Goal: Transaction & Acquisition: Purchase product/service

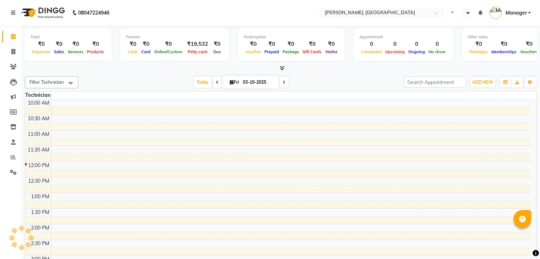
select select "en"
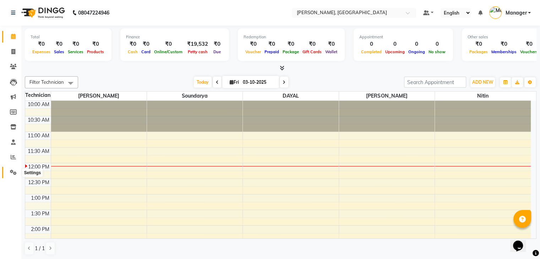
click at [9, 174] on span at bounding box center [13, 173] width 12 height 8
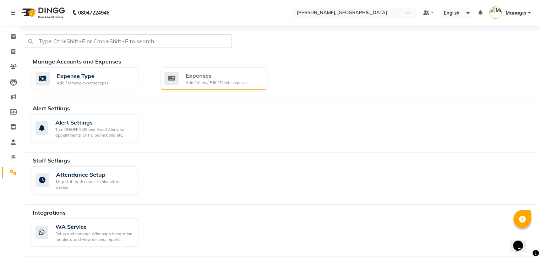
click at [219, 81] on div "Add / View / Edit / Delete expenses" at bounding box center [218, 83] width 64 height 6
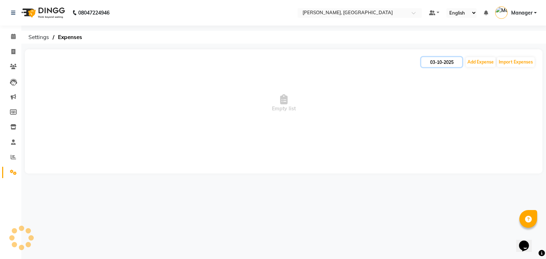
click at [438, 64] on input "03-10-2025" at bounding box center [441, 62] width 41 height 10
select select "10"
select select "2025"
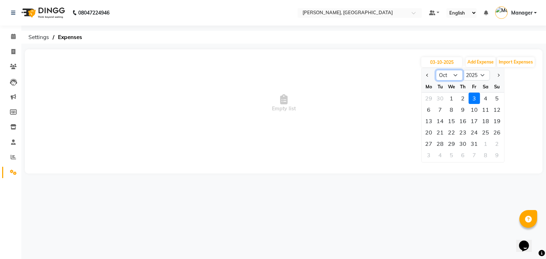
click at [458, 76] on select "Jan Feb Mar Apr May Jun [DATE] Aug Sep Oct Nov Dec" at bounding box center [449, 75] width 27 height 11
select select "9"
click at [436, 70] on select "Jan Feb Mar Apr May Jun [DATE] Aug Sep Oct Nov Dec" at bounding box center [449, 75] width 27 height 11
click at [439, 133] on div "23" at bounding box center [439, 132] width 11 height 11
type input "[DATE]"
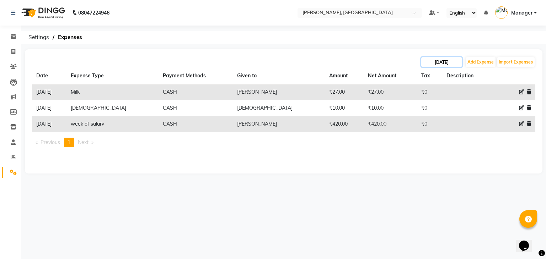
click at [442, 66] on input "[DATE]" at bounding box center [441, 62] width 41 height 10
select select "9"
select select "2025"
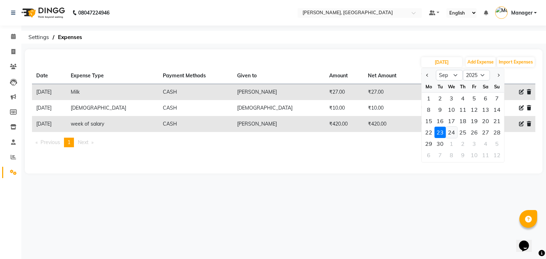
click at [451, 133] on div "24" at bounding box center [450, 132] width 11 height 11
type input "[DATE]"
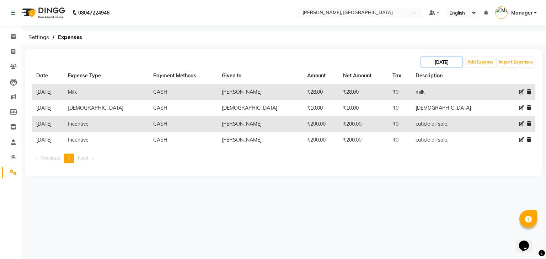
click at [439, 65] on input "[DATE]" at bounding box center [441, 62] width 41 height 10
select select "9"
select select "2025"
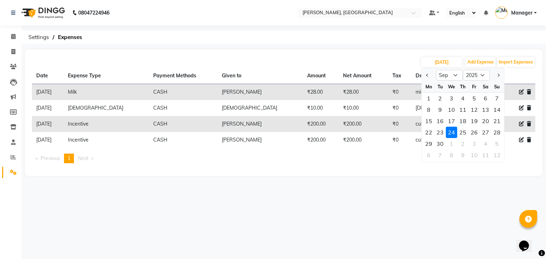
click at [371, 207] on div "08047224946 Select Location × [GEOGRAPHIC_DATA], [GEOGRAPHIC_DATA] Default Pane…" at bounding box center [273, 129] width 546 height 259
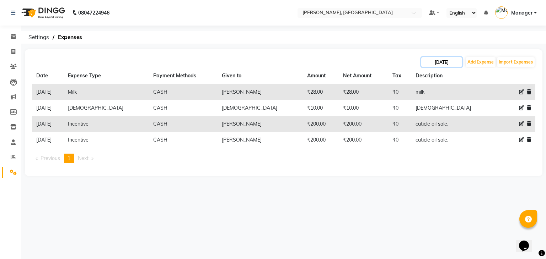
click at [445, 60] on input "[DATE]" at bounding box center [441, 62] width 41 height 10
select select "9"
select select "2025"
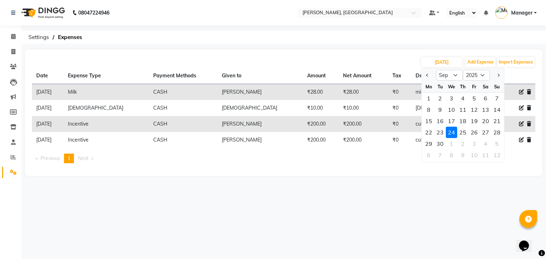
click at [464, 134] on div "25" at bounding box center [462, 132] width 11 height 11
type input "[DATE]"
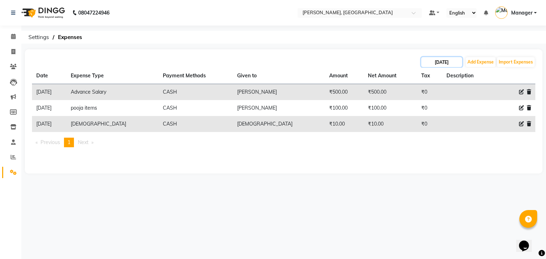
click at [452, 58] on input "[DATE]" at bounding box center [441, 62] width 41 height 10
select select "9"
select select "2025"
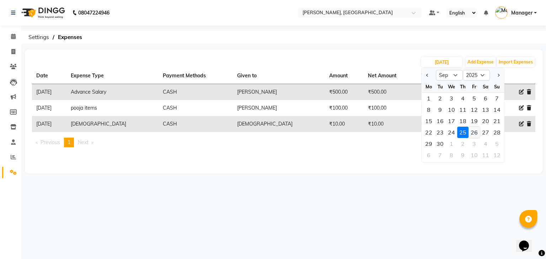
click at [479, 133] on div "26" at bounding box center [473, 132] width 11 height 11
type input "26-09-2025"
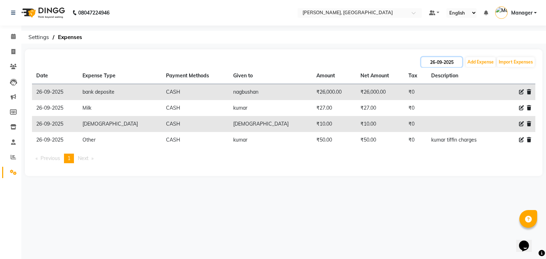
click at [449, 63] on input "26-09-2025" at bounding box center [441, 62] width 41 height 10
select select "9"
select select "2025"
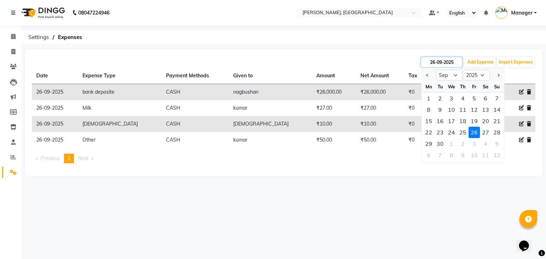
drag, startPoint x: 448, startPoint y: 63, endPoint x: 432, endPoint y: 58, distance: 16.6
click at [432, 58] on input "26-09-2025" at bounding box center [441, 62] width 41 height 10
click at [433, 59] on input "26-09-2025" at bounding box center [441, 62] width 41 height 10
click at [488, 132] on div "27" at bounding box center [485, 132] width 11 height 11
type input "27-09-2025"
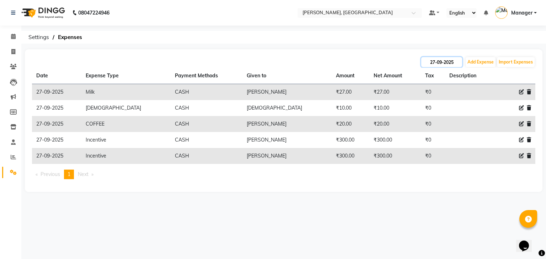
click at [426, 63] on input "27-09-2025" at bounding box center [441, 62] width 41 height 10
select select "9"
select select "2025"
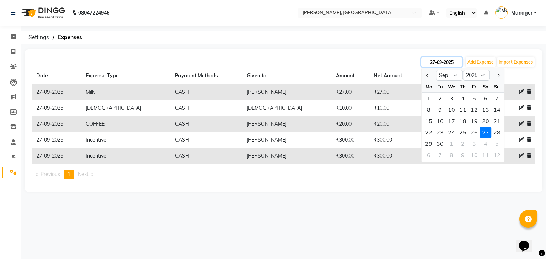
drag, startPoint x: 426, startPoint y: 63, endPoint x: 441, endPoint y: 60, distance: 15.2
click at [441, 60] on input "27-09-2025" at bounding box center [441, 62] width 41 height 10
click at [492, 133] on div "28" at bounding box center [496, 132] width 11 height 11
type input "28-09-2025"
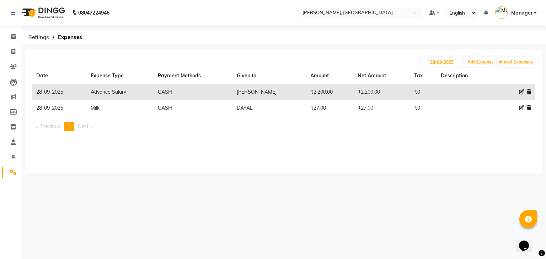
drag, startPoint x: 492, startPoint y: 133, endPoint x: 447, endPoint y: 32, distance: 110.5
click at [447, 32] on ol "Settings Expenses" at bounding box center [282, 37] width 515 height 13
click at [449, 61] on input "28-09-2025" at bounding box center [441, 62] width 41 height 10
select select "9"
select select "2025"
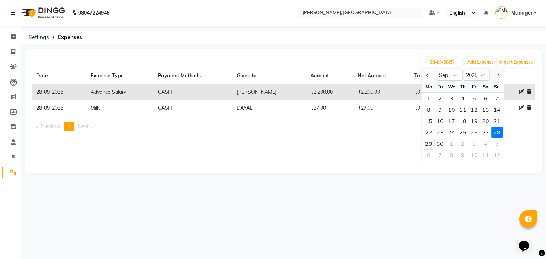
click at [432, 144] on div "29" at bounding box center [428, 143] width 11 height 11
type input "29-09-2025"
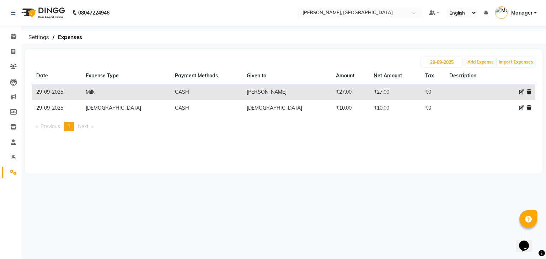
click at [455, 67] on div "[DATE] Add Expense Import Expenses" at bounding box center [283, 61] width 503 height 11
drag, startPoint x: 455, startPoint y: 67, endPoint x: 453, endPoint y: 63, distance: 4.3
click at [453, 63] on input "29-09-2025" at bounding box center [441, 62] width 41 height 10
select select "9"
select select "2025"
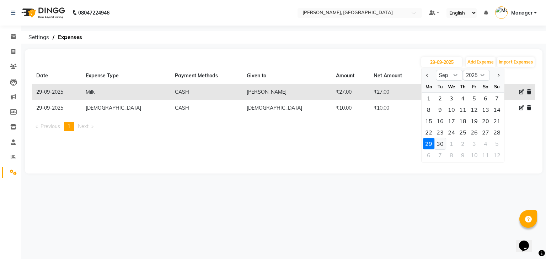
click at [443, 146] on div "30" at bounding box center [439, 143] width 11 height 11
type input "30-09-2025"
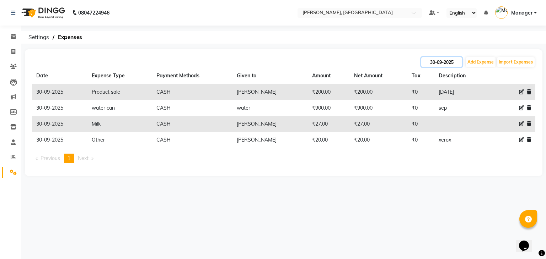
click at [436, 59] on input "30-09-2025" at bounding box center [441, 62] width 41 height 10
select select "9"
select select "2025"
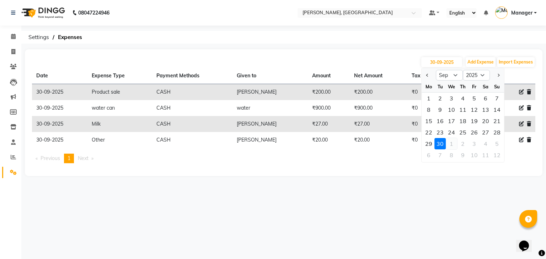
click at [448, 144] on div "1" at bounding box center [450, 143] width 11 height 11
type input "01-10-2025"
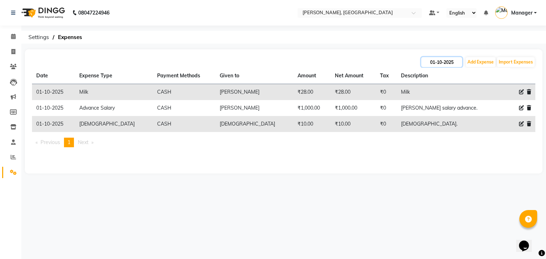
click at [433, 64] on input "01-10-2025" at bounding box center [441, 62] width 41 height 10
select select "10"
select select "2025"
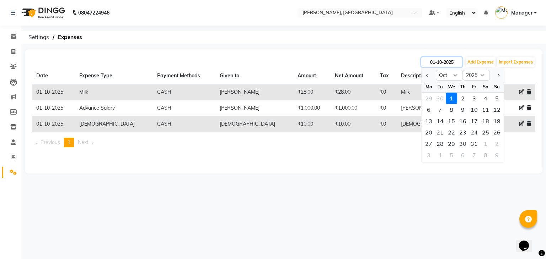
drag, startPoint x: 433, startPoint y: 64, endPoint x: 443, endPoint y: 65, distance: 9.7
click at [443, 65] on input "01-10-2025" at bounding box center [441, 62] width 41 height 10
click at [443, 64] on input "01-10-2025" at bounding box center [441, 62] width 41 height 10
click at [460, 102] on div "2" at bounding box center [462, 98] width 11 height 11
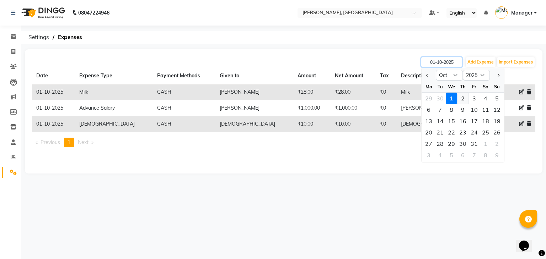
type input "02-10-2025"
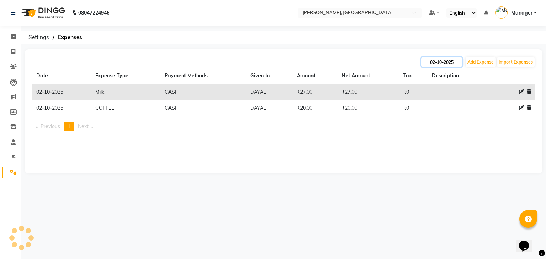
click at [449, 65] on input "02-10-2025" at bounding box center [441, 62] width 41 height 10
select select "10"
select select "2025"
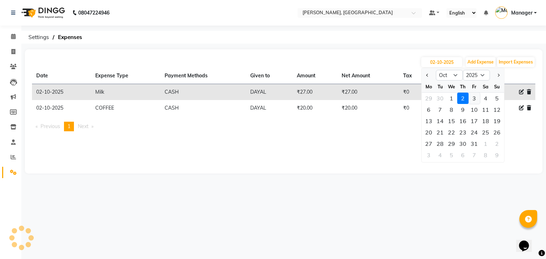
click at [471, 99] on div "3" at bounding box center [473, 98] width 11 height 11
type input "03-10-2025"
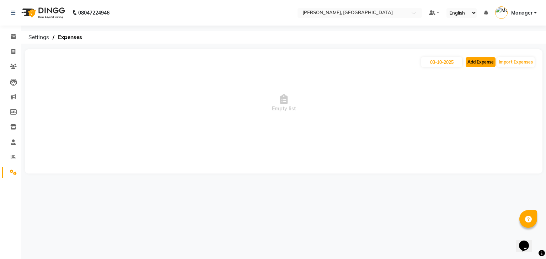
click at [480, 63] on button "Add Expense" at bounding box center [480, 62] width 30 height 10
select select "1"
select select "3315"
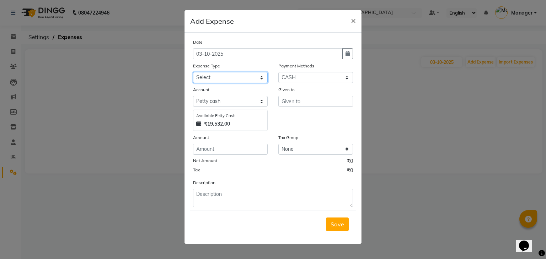
click at [236, 76] on select "Select acetone Advance Salary bank deposite Battery cell BBMP Beauty products B…" at bounding box center [230, 77] width 75 height 11
select select "19733"
click at [193, 73] on select "Select acetone Advance Salary bank deposite Battery cell BBMP Beauty products B…" at bounding box center [230, 77] width 75 height 11
click at [227, 152] on input "number" at bounding box center [230, 149] width 75 height 11
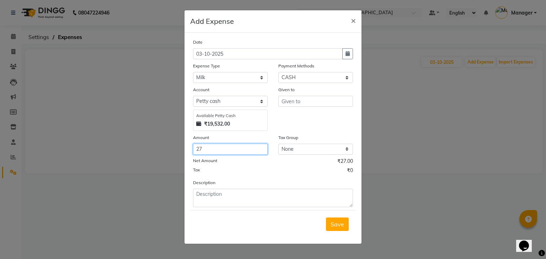
type input "27"
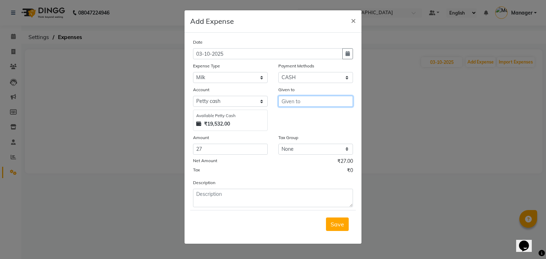
click at [307, 104] on input "text" at bounding box center [315, 101] width 75 height 11
click at [300, 131] on ngb-highlight "D [PERSON_NAME]" at bounding box center [296, 128] width 19 height 7
type input "DAYAL"
click at [338, 228] on span "Save" at bounding box center [336, 224] width 13 height 7
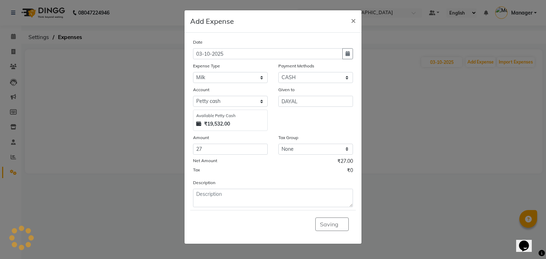
click at [487, 57] on ngb-modal-window "Add Expense × Date [DATE] Expense Type Select acetone Advance Salary bank depos…" at bounding box center [273, 129] width 546 height 259
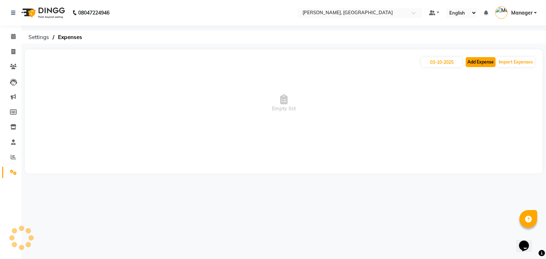
click at [484, 60] on button "Add Expense" at bounding box center [480, 62] width 30 height 10
select select "1"
select select "3315"
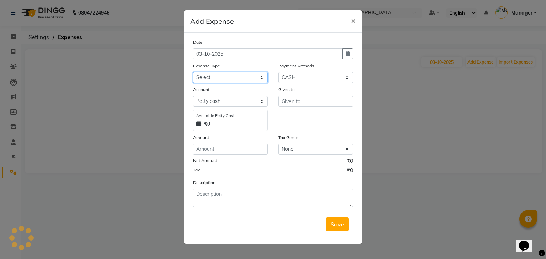
click at [229, 79] on select "Select acetone Advance Salary bank deposite Battery cell BBMP Beauty products B…" at bounding box center [230, 77] width 75 height 11
select select "3130"
click at [193, 73] on select "Select acetone Advance Salary bank deposite Battery cell BBMP Beauty products B…" at bounding box center [230, 77] width 75 height 11
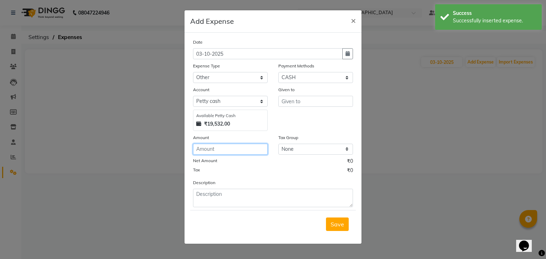
click at [233, 150] on input "number" at bounding box center [230, 149] width 75 height 11
type input "50"
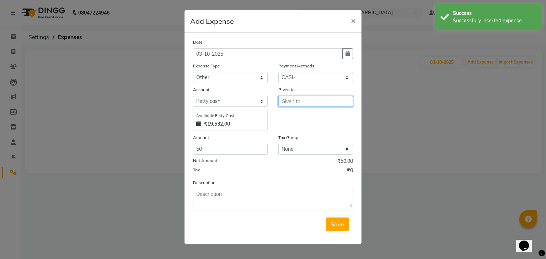
click at [291, 101] on input "text" at bounding box center [315, 101] width 75 height 11
type input "kumar"
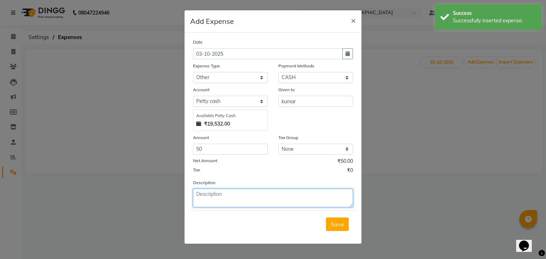
click at [233, 196] on textarea at bounding box center [273, 198] width 160 height 18
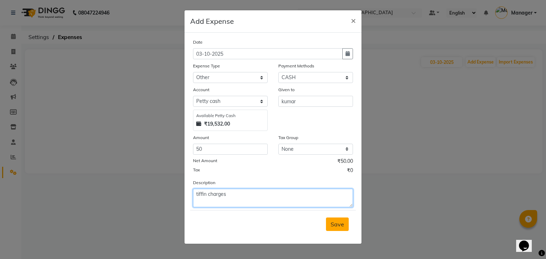
type textarea "tiffin charges"
click at [344, 227] on span "Save" at bounding box center [336, 224] width 13 height 7
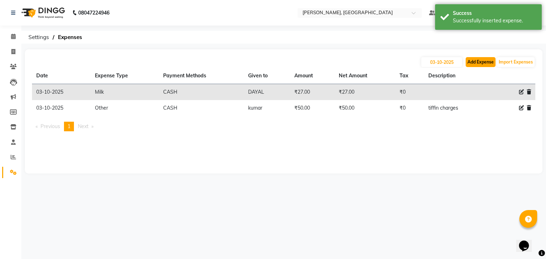
click at [481, 63] on button "Add Expense" at bounding box center [480, 62] width 30 height 10
select select "1"
select select "3315"
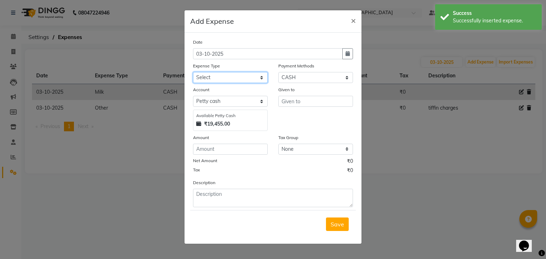
click at [208, 78] on select "Select acetone Advance Salary bank deposite Battery cell BBMP Beauty products B…" at bounding box center [230, 77] width 75 height 11
select select "16936"
click at [193, 73] on select "Select acetone Advance Salary bank deposite Battery cell BBMP Beauty products B…" at bounding box center [230, 77] width 75 height 11
click at [212, 152] on input "number" at bounding box center [230, 149] width 75 height 11
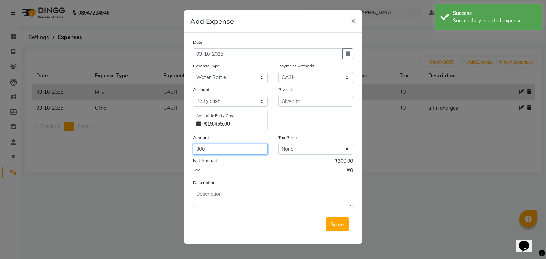
type input "300"
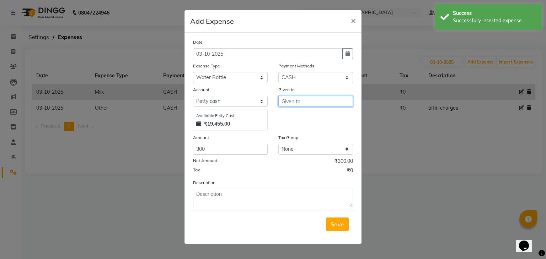
click at [297, 105] on input "text" at bounding box center [315, 101] width 75 height 11
type input "kumar"
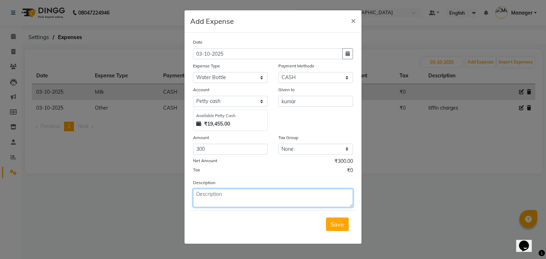
click at [251, 202] on textarea at bounding box center [273, 198] width 160 height 18
type textarea "48 bottle"
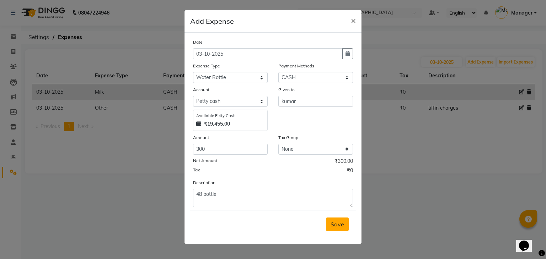
click at [338, 221] on button "Save" at bounding box center [337, 224] width 23 height 13
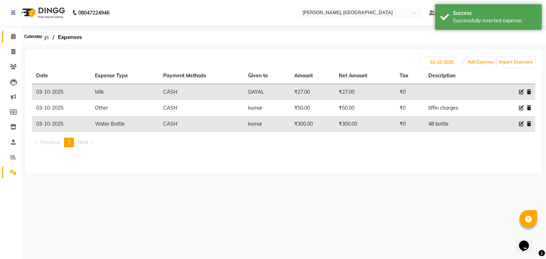
click at [11, 36] on icon at bounding box center [13, 36] width 5 height 5
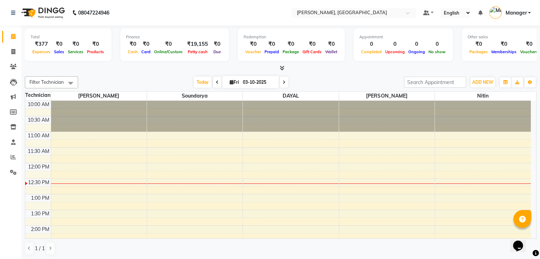
click at [283, 67] on icon at bounding box center [282, 67] width 5 height 5
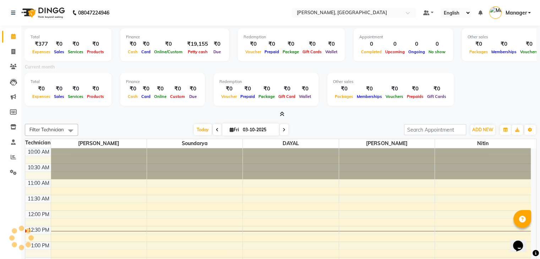
click at [285, 116] on div at bounding box center [281, 114] width 512 height 7
click at [277, 113] on span at bounding box center [280, 114] width 7 height 7
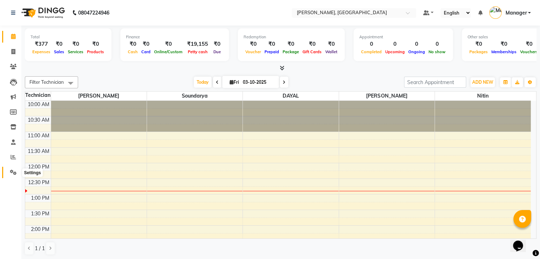
click at [17, 175] on span at bounding box center [13, 173] width 12 height 8
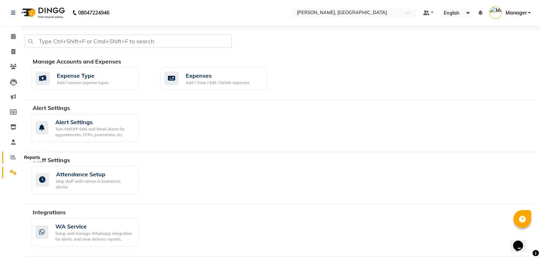
click at [13, 158] on icon at bounding box center [13, 157] width 5 height 5
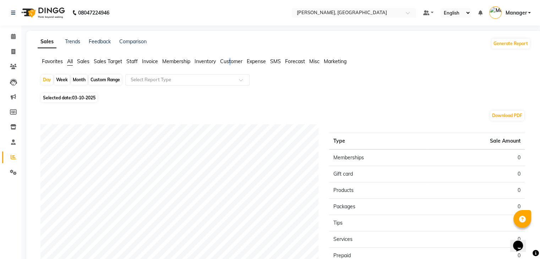
click at [231, 61] on span "Customer" at bounding box center [231, 61] width 22 height 6
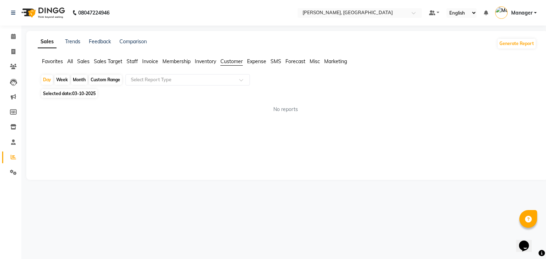
click at [82, 80] on div "Month" at bounding box center [79, 80] width 16 height 10
select select "10"
select select "2025"
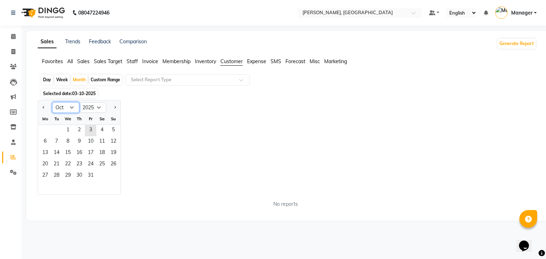
click at [68, 108] on select "Jan Feb Mar Apr May Jun [DATE] Aug Sep Oct Nov Dec" at bounding box center [65, 107] width 27 height 11
select select "9"
click at [52, 102] on select "Jan Feb Mar Apr May Jun [DATE] Aug Sep Oct Nov Dec" at bounding box center [65, 107] width 27 height 11
click at [47, 132] on span "1" at bounding box center [44, 130] width 11 height 11
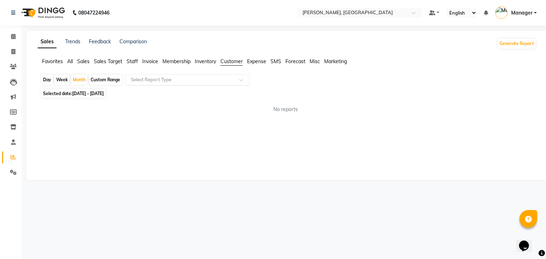
click at [232, 83] on div "Select Report Type" at bounding box center [187, 79] width 124 height 11
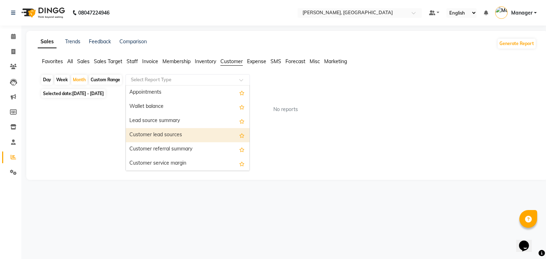
click at [192, 140] on div "Customer lead sources" at bounding box center [188, 135] width 124 height 14
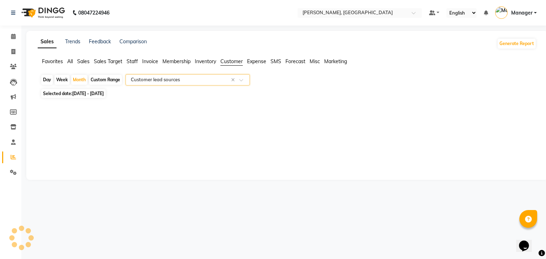
select select "full_report"
select select "csv"
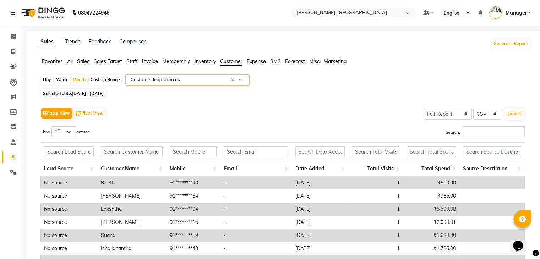
click at [240, 80] on span at bounding box center [243, 82] width 9 height 7
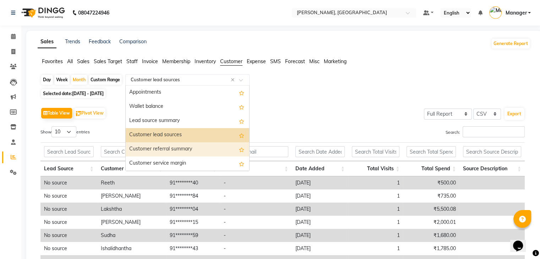
click at [199, 151] on div "Customer referral summary" at bounding box center [188, 149] width 124 height 14
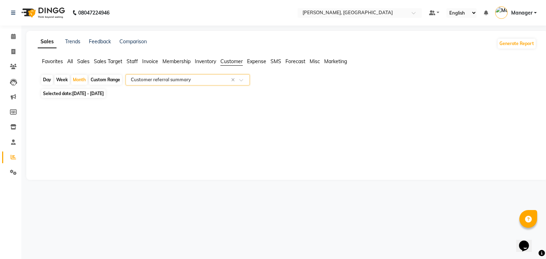
click at [226, 81] on input "text" at bounding box center [180, 79] width 102 height 7
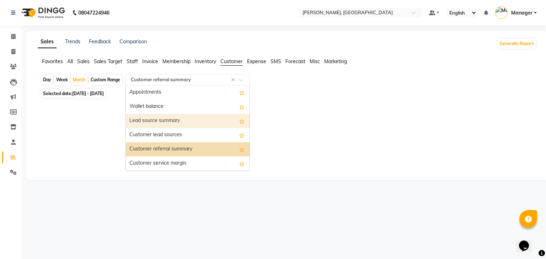
click at [185, 117] on div "Lead source summary" at bounding box center [188, 121] width 124 height 14
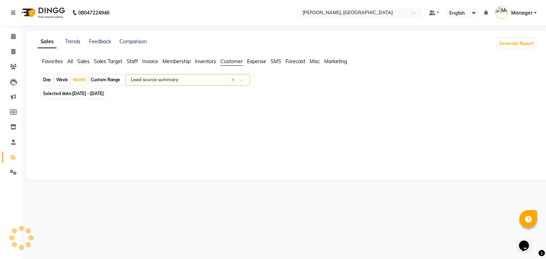
select select "full_report"
select select "csv"
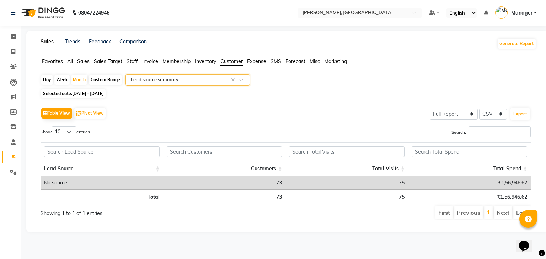
click at [206, 79] on input "text" at bounding box center [180, 79] width 102 height 7
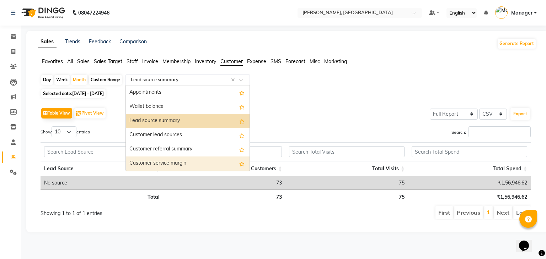
click at [213, 163] on div "Customer service margin" at bounding box center [188, 164] width 124 height 14
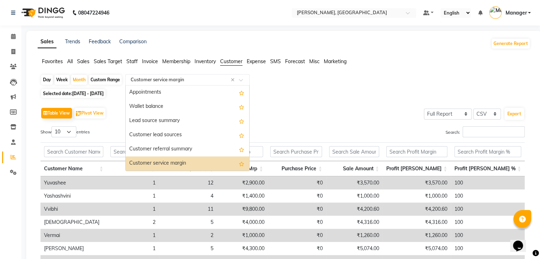
click at [219, 82] on input "text" at bounding box center [180, 79] width 102 height 7
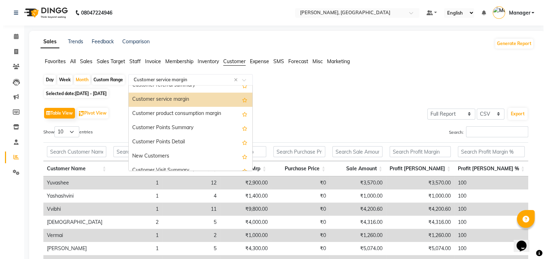
scroll to position [71, 0]
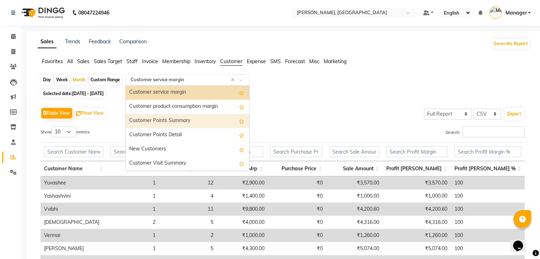
click at [180, 118] on div "Customer Points Summary" at bounding box center [188, 121] width 124 height 14
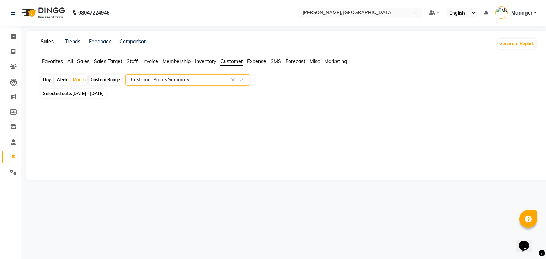
click at [244, 83] on span at bounding box center [243, 82] width 9 height 7
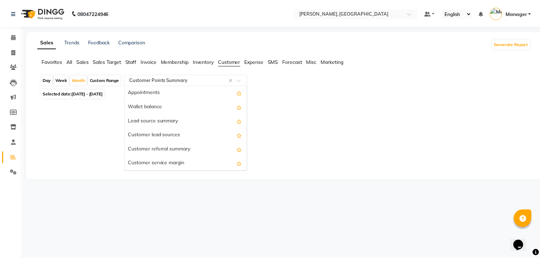
scroll to position [99, 0]
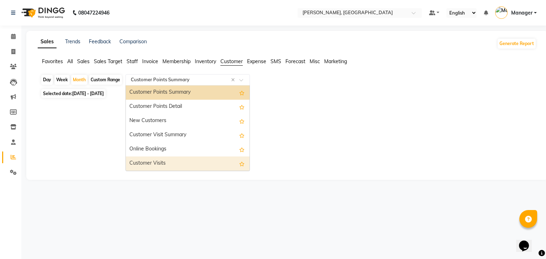
click at [161, 163] on div "Customer Visits" at bounding box center [188, 164] width 124 height 14
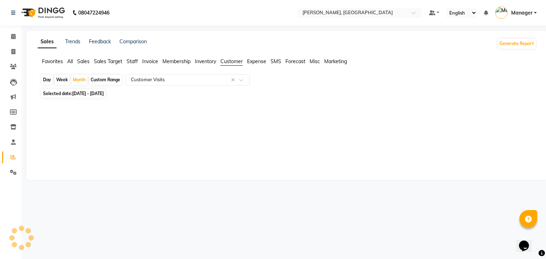
select select "full_report"
select select "csv"
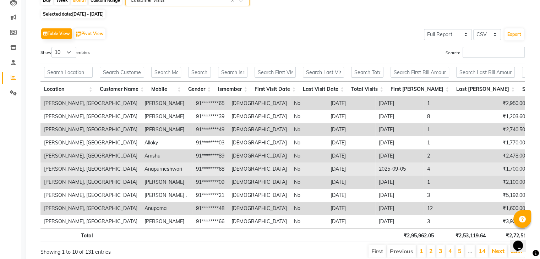
scroll to position [42, 0]
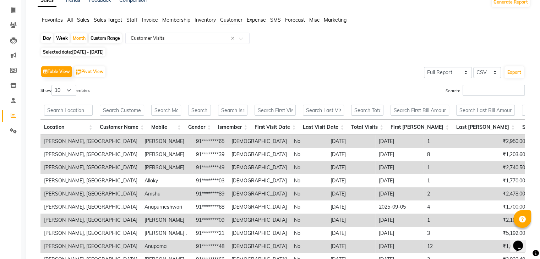
click at [109, 36] on div "Custom Range" at bounding box center [105, 38] width 33 height 10
select select "9"
select select "2025"
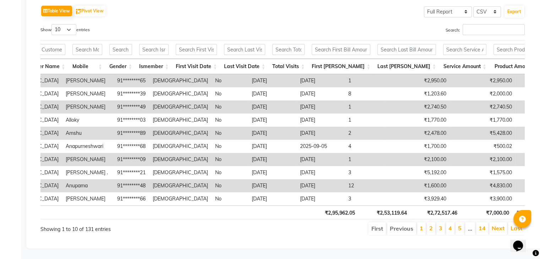
scroll to position [0, 85]
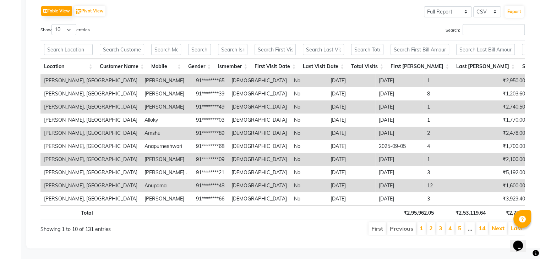
click at [509, 223] on li "Last" at bounding box center [516, 228] width 17 height 13
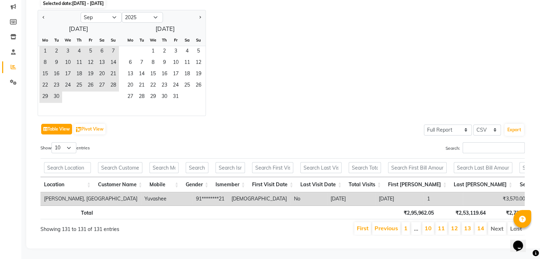
click at [57, 124] on button "Table View" at bounding box center [56, 129] width 31 height 11
click at [70, 142] on select "10 25 50 100" at bounding box center [64, 147] width 25 height 11
click at [371, 122] on div "Table View Pivot View Select Full Report Filtered Report Select CSV PDF Export" at bounding box center [282, 129] width 485 height 15
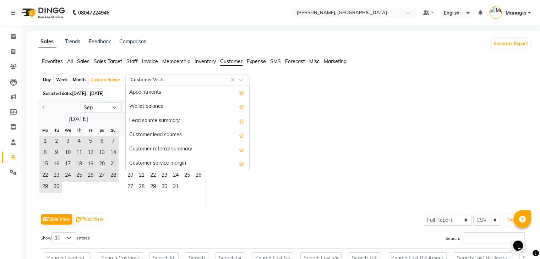
click at [195, 79] on input "text" at bounding box center [180, 79] width 102 height 7
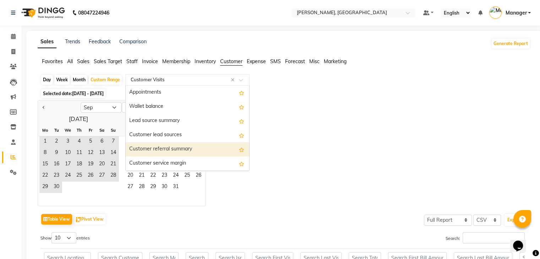
click at [192, 146] on div "Customer referral summary" at bounding box center [188, 149] width 124 height 14
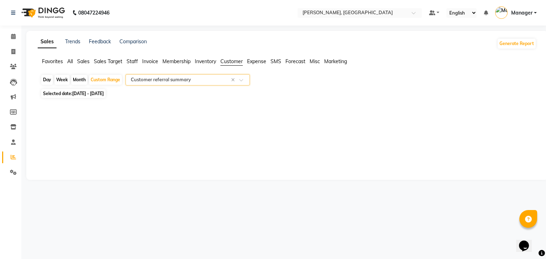
click at [199, 79] on input "text" at bounding box center [180, 79] width 102 height 7
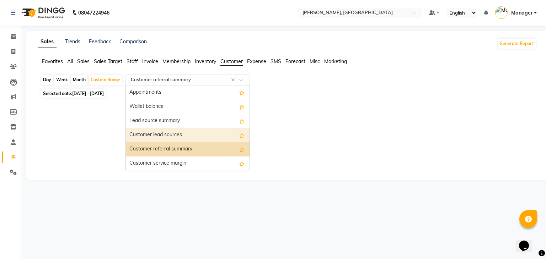
click at [183, 131] on div "Customer lead sources" at bounding box center [188, 135] width 124 height 14
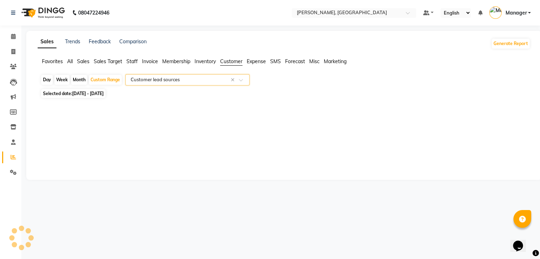
select select "full_report"
select select "csv"
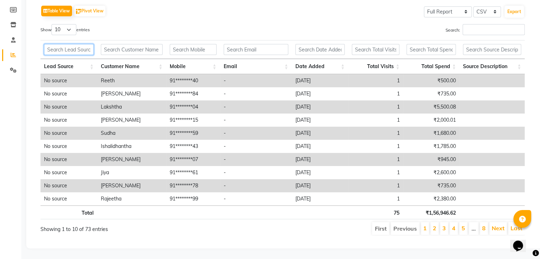
click at [77, 44] on input "text" at bounding box center [69, 49] width 50 height 11
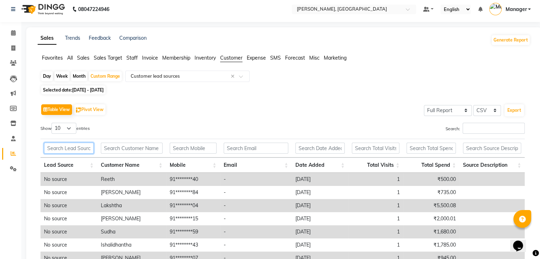
scroll to position [1, 0]
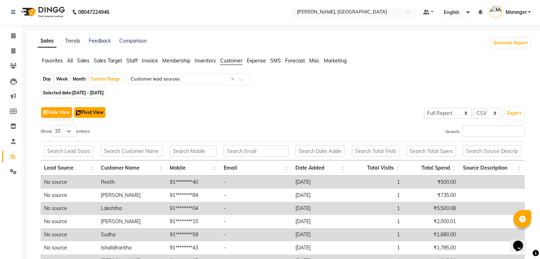
click at [97, 114] on button "Pivot View" at bounding box center [89, 112] width 31 height 11
select select "full_report"
select select "csv"
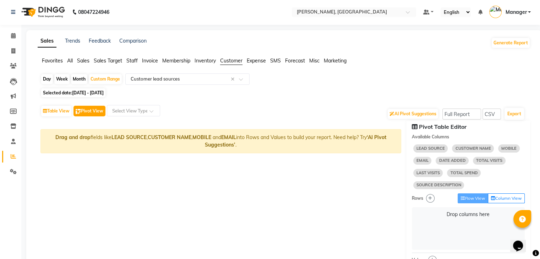
scroll to position [36, 0]
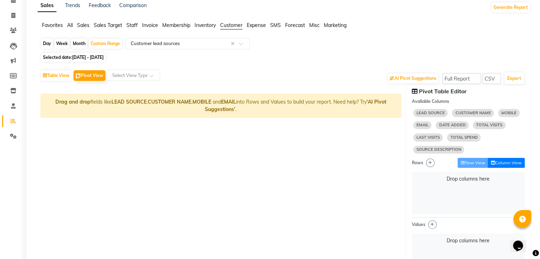
click at [509, 162] on button "Column View" at bounding box center [506, 163] width 37 height 10
click at [473, 167] on button "Row View" at bounding box center [473, 163] width 31 height 10
click at [51, 76] on button "Table View" at bounding box center [56, 75] width 30 height 11
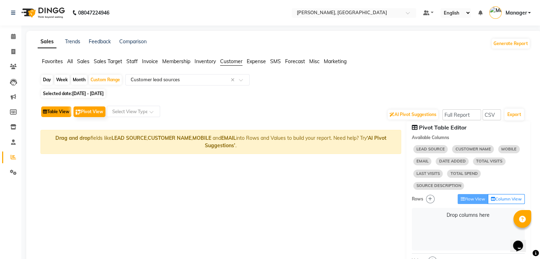
select select "full_report"
select select "csv"
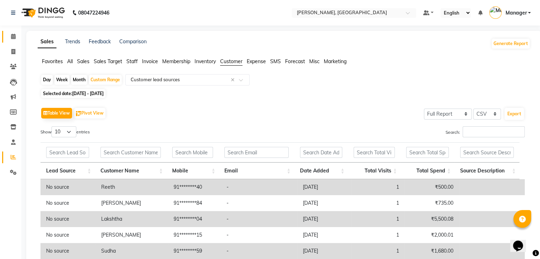
click at [14, 36] on icon at bounding box center [13, 36] width 5 height 5
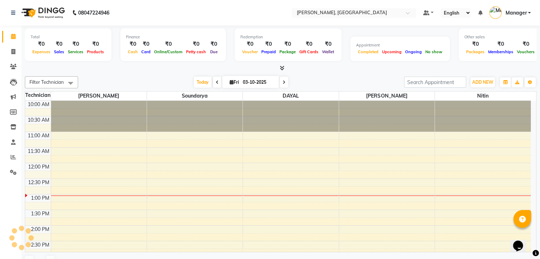
scroll to position [93, 0]
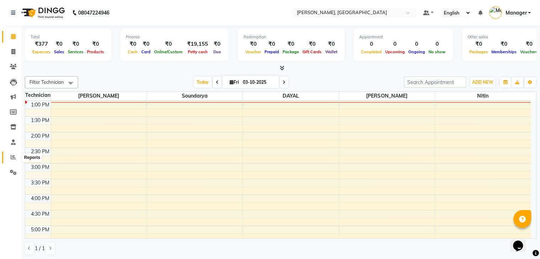
click at [13, 159] on icon at bounding box center [13, 157] width 5 height 5
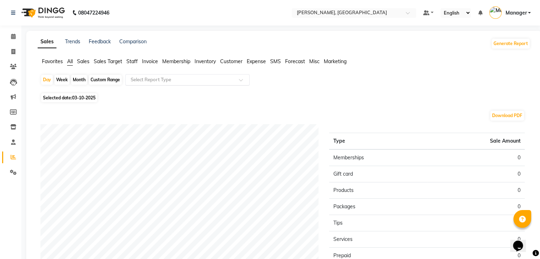
click at [217, 81] on input "text" at bounding box center [180, 79] width 102 height 7
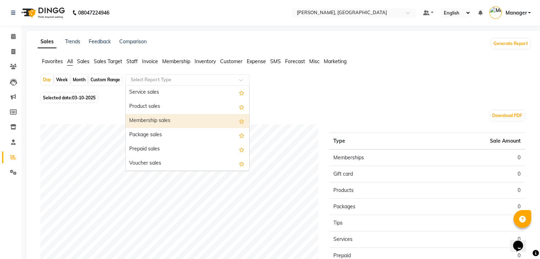
scroll to position [57, 0]
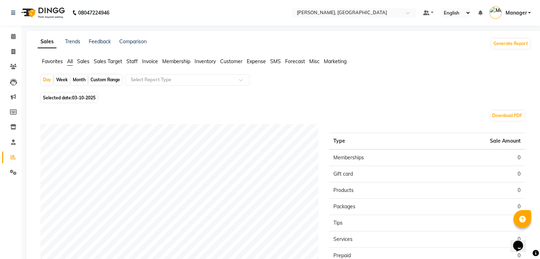
click at [231, 59] on span "Customer" at bounding box center [231, 61] width 22 height 6
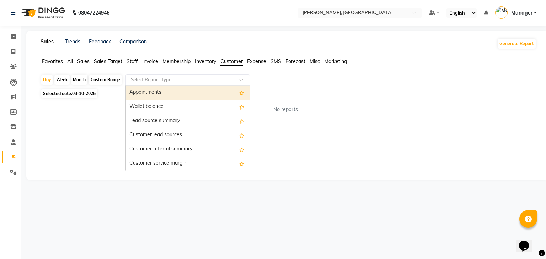
click at [231, 78] on input "text" at bounding box center [180, 79] width 102 height 7
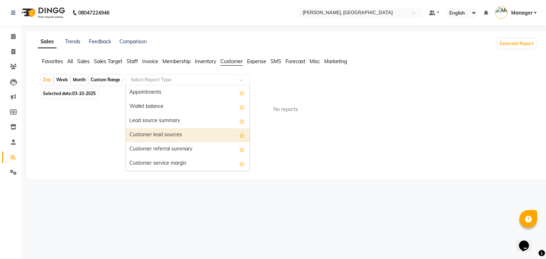
click at [186, 134] on div "Customer lead sources" at bounding box center [188, 135] width 124 height 14
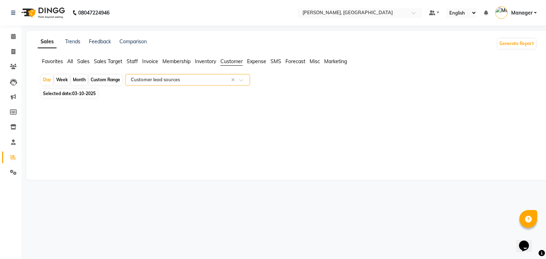
click at [217, 80] on input "text" at bounding box center [180, 79] width 102 height 7
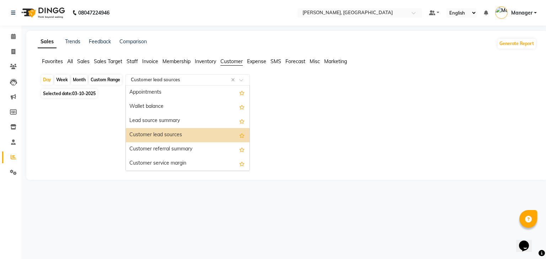
click at [169, 139] on div "Customer lead sources" at bounding box center [188, 135] width 124 height 14
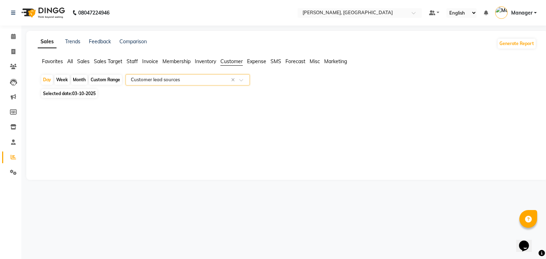
click at [95, 95] on span "03-10-2025" at bounding box center [83, 93] width 23 height 5
select select "10"
select select "2025"
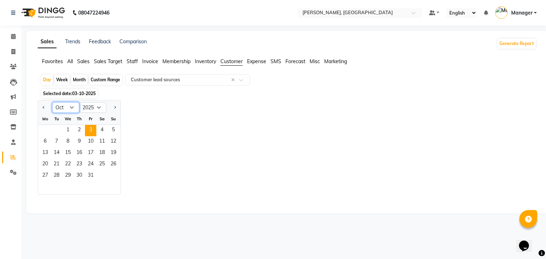
click at [74, 108] on select "Jan Feb Mar Apr May Jun [DATE] Aug Sep Oct Nov Dec" at bounding box center [65, 107] width 27 height 11
select select "9"
click at [52, 102] on select "Jan Feb Mar Apr May Jun [DATE] Aug Sep Oct Nov Dec" at bounding box center [65, 107] width 27 height 11
click at [49, 133] on span "1" at bounding box center [44, 130] width 11 height 11
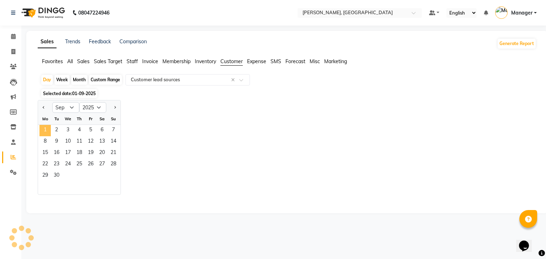
select select "full_report"
select select "csv"
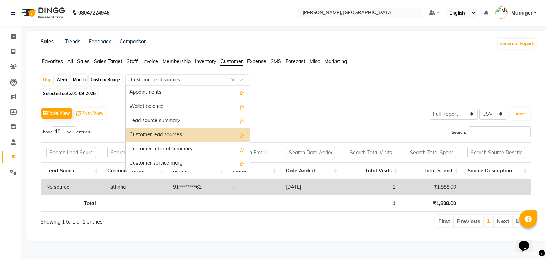
click at [205, 82] on input "text" at bounding box center [180, 79] width 102 height 7
click at [206, 82] on input "text" at bounding box center [180, 79] width 102 height 7
click at [176, 134] on div "Customer lead sources" at bounding box center [188, 135] width 124 height 14
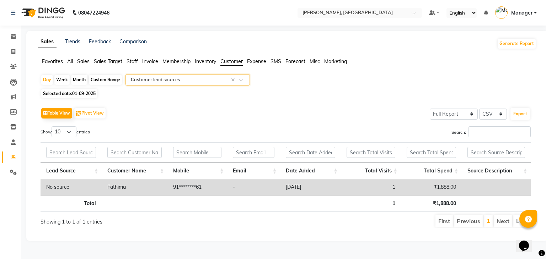
click at [198, 83] on input "text" at bounding box center [180, 79] width 102 height 7
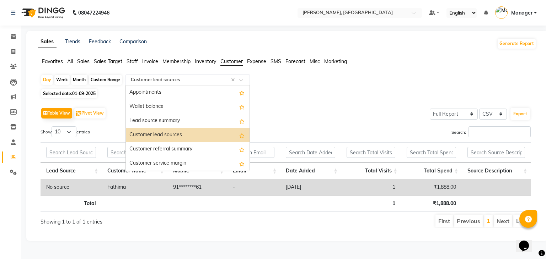
click at [195, 138] on div "Customer lead sources" at bounding box center [188, 135] width 124 height 14
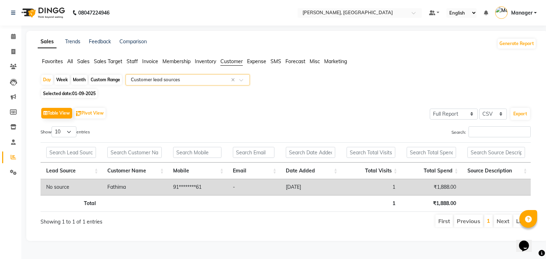
click at [354, 101] on div "Table View Pivot View Select Full Report Filtered Report Select CSV PDF Export …" at bounding box center [285, 167] width 501 height 134
click at [357, 102] on div "Table View Pivot View Select Full Report Filtered Report Select CSV PDF Export …" at bounding box center [285, 167] width 501 height 134
click at [104, 80] on div "Custom Range" at bounding box center [105, 80] width 33 height 10
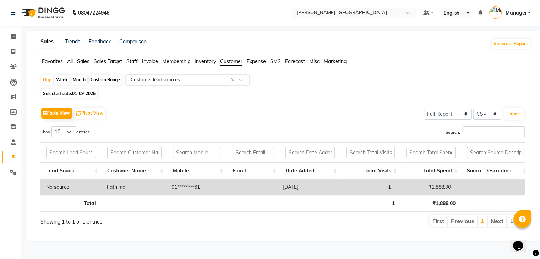
select select "9"
select select "2025"
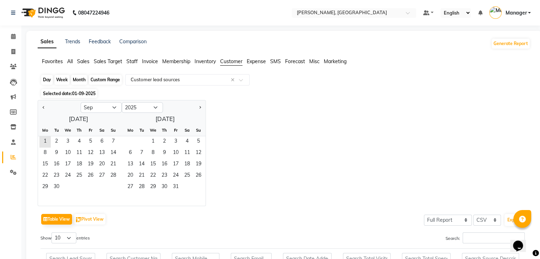
click at [103, 80] on div "Custom Range" at bounding box center [105, 80] width 33 height 10
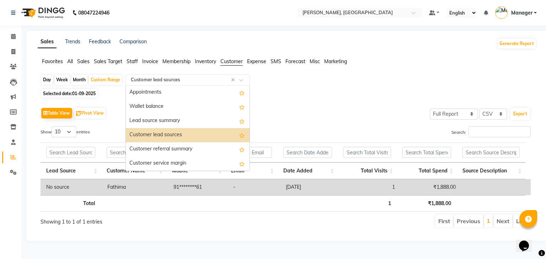
click at [189, 81] on input "text" at bounding box center [180, 79] width 102 height 7
click at [378, 102] on div "Table View Pivot View Select Full Report Filtered Report Select CSV PDF Export …" at bounding box center [285, 167] width 501 height 134
click at [201, 80] on input "text" at bounding box center [180, 79] width 102 height 7
click at [192, 118] on div "Lead source summary" at bounding box center [188, 121] width 124 height 14
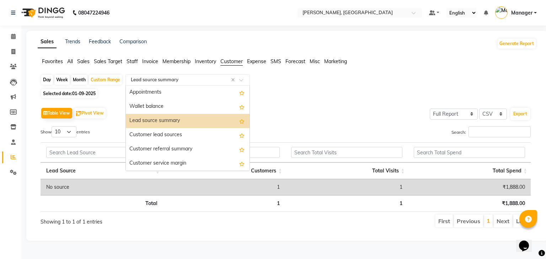
click at [203, 77] on input "text" at bounding box center [180, 79] width 102 height 7
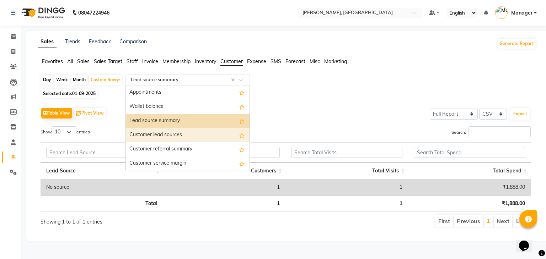
click at [191, 135] on div "Customer lead sources" at bounding box center [188, 135] width 124 height 14
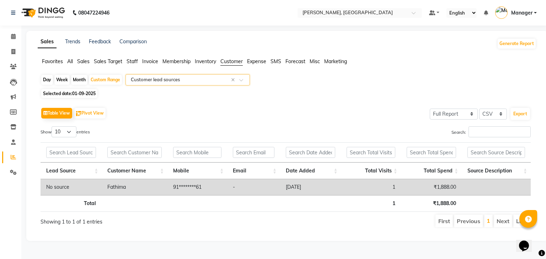
click at [207, 80] on input "text" at bounding box center [180, 79] width 102 height 7
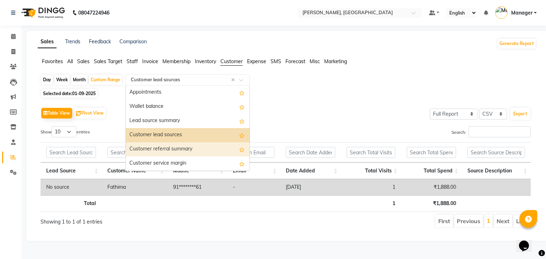
click at [183, 152] on div "Customer referral summary" at bounding box center [188, 149] width 124 height 14
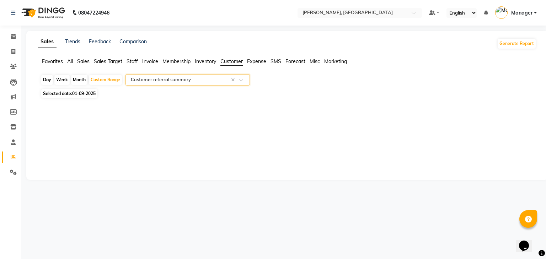
click at [206, 78] on input "text" at bounding box center [180, 79] width 102 height 7
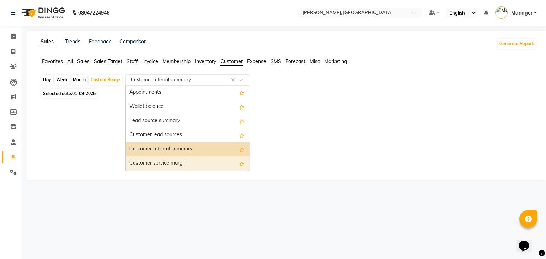
click at [201, 165] on div "Customer service margin" at bounding box center [188, 164] width 124 height 14
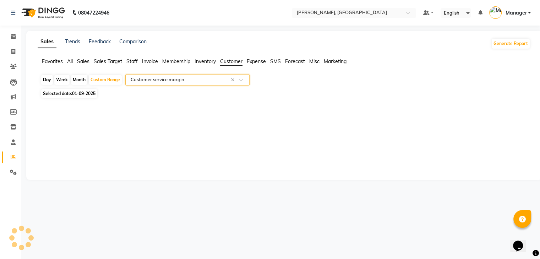
select select "full_report"
select select "csv"
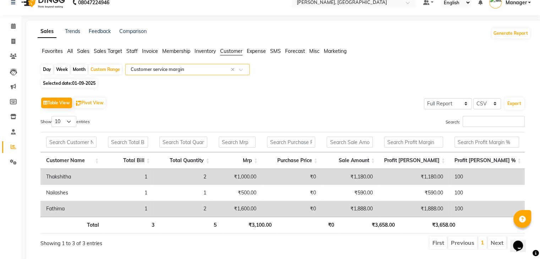
scroll to position [0, 0]
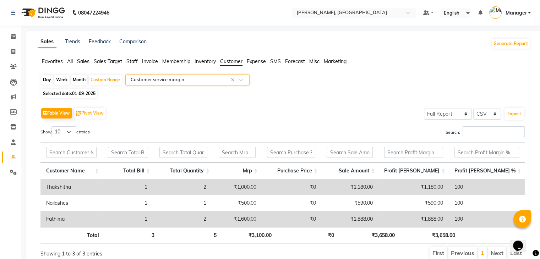
click at [198, 78] on input "text" at bounding box center [180, 79] width 102 height 7
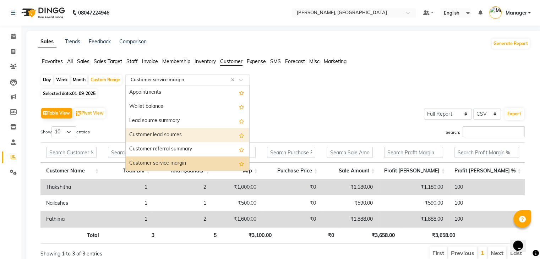
click at [178, 138] on div "Customer lead sources" at bounding box center [188, 135] width 124 height 14
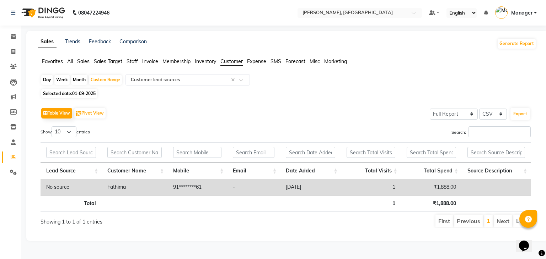
click at [545, 174] on div "Sales Trends Feedback Comparison Generate Report Favorites All Sales Sales Targ…" at bounding box center [286, 136] width 521 height 210
click at [397, 105] on div "Table View Pivot View Select Full Report Filtered Report Select CSV PDF Export …" at bounding box center [285, 167] width 501 height 134
click at [276, 62] on span "SMS" at bounding box center [275, 61] width 11 height 6
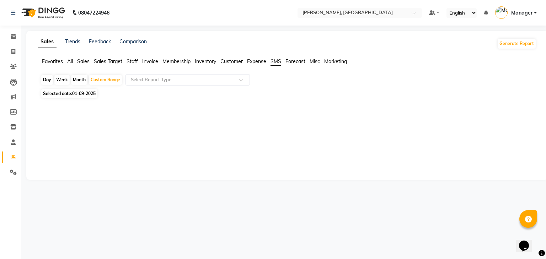
click at [234, 61] on span "Customer" at bounding box center [231, 61] width 22 height 6
click at [218, 75] on div "Select Report Type" at bounding box center [187, 79] width 124 height 11
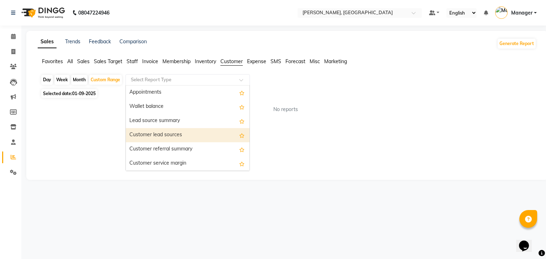
click at [180, 137] on div "Customer lead sources" at bounding box center [188, 135] width 124 height 14
select select "full_report"
select select "csv"
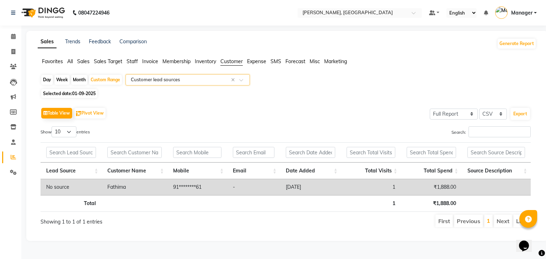
click at [273, 62] on span "SMS" at bounding box center [275, 61] width 11 height 6
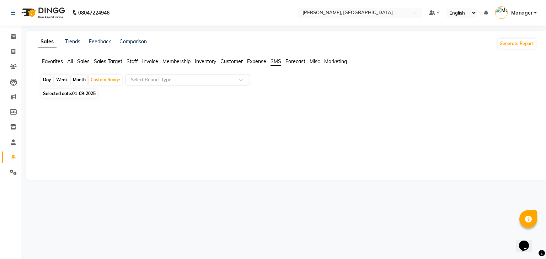
click at [131, 61] on span "Staff" at bounding box center [131, 61] width 11 height 6
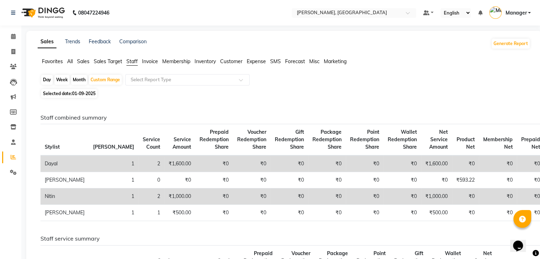
click at [236, 61] on span "Customer" at bounding box center [231, 61] width 22 height 6
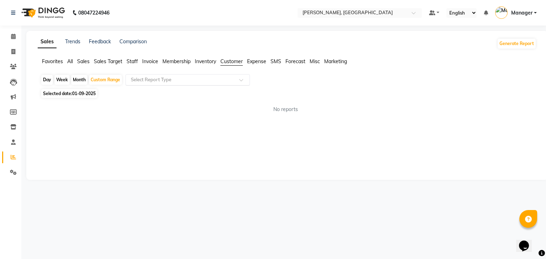
click at [219, 80] on input "text" at bounding box center [180, 79] width 102 height 7
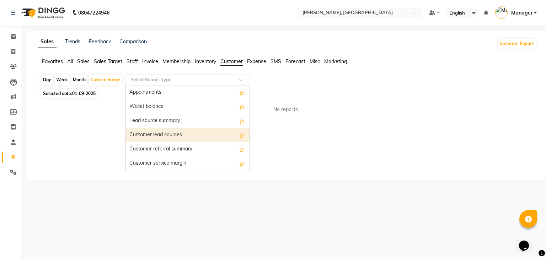
click at [185, 133] on div "Customer lead sources" at bounding box center [188, 135] width 124 height 14
select select "full_report"
select select "csv"
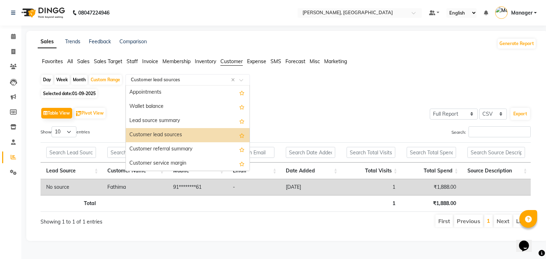
click at [219, 83] on div "Select Report Type × Customer lead sources ×" at bounding box center [187, 79] width 124 height 11
click at [169, 150] on div "Customer referral summary" at bounding box center [188, 149] width 124 height 14
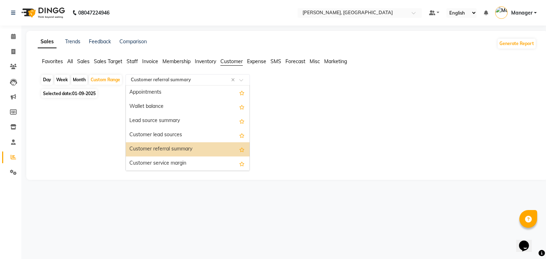
click at [207, 77] on input "text" at bounding box center [180, 79] width 102 height 7
click at [194, 152] on div "Customer referral summary" at bounding box center [188, 149] width 124 height 14
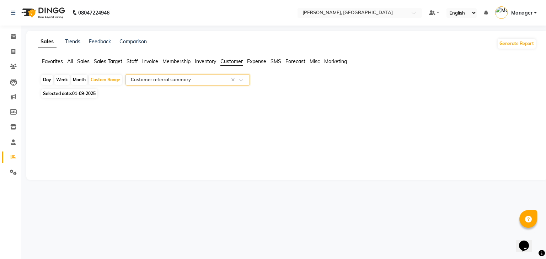
click at [160, 77] on input "text" at bounding box center [180, 79] width 102 height 7
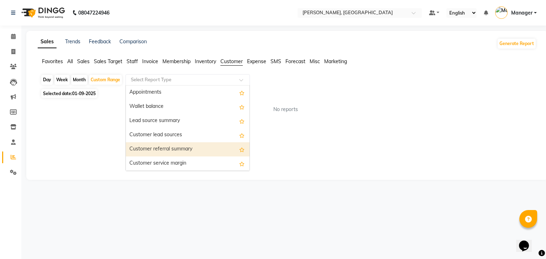
click at [53, 63] on span "Favorites" at bounding box center [52, 61] width 21 height 6
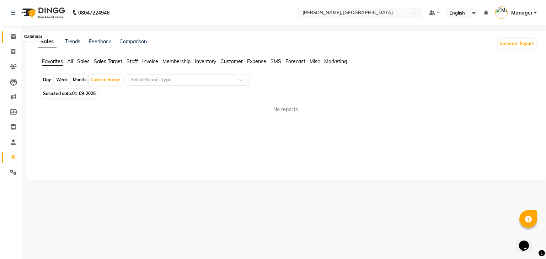
click at [11, 39] on span at bounding box center [13, 37] width 12 height 8
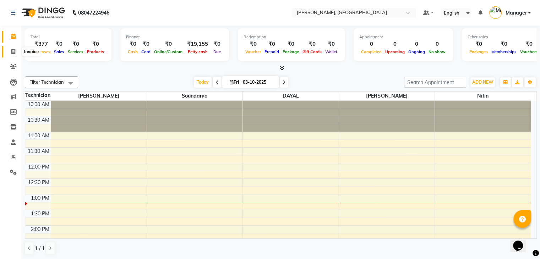
click at [16, 54] on span at bounding box center [13, 52] width 12 height 8
select select "service"
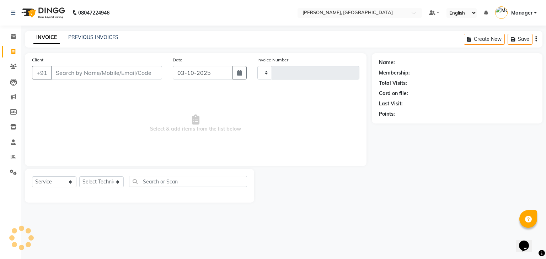
type input "1029"
select select "4495"
click at [9, 38] on span at bounding box center [13, 37] width 12 height 8
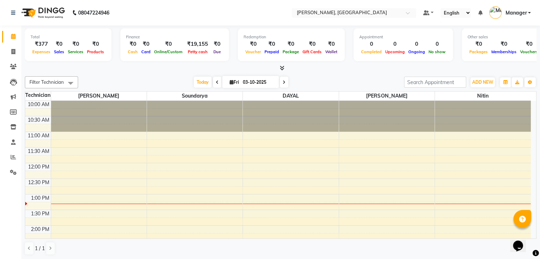
click at [281, 67] on icon at bounding box center [282, 67] width 5 height 5
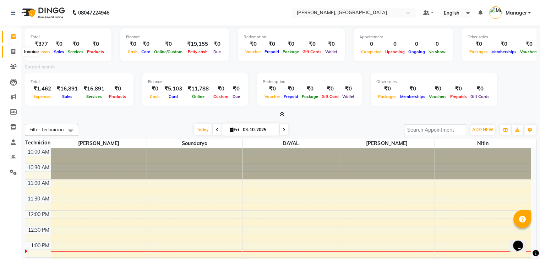
click at [16, 54] on span at bounding box center [13, 52] width 12 height 8
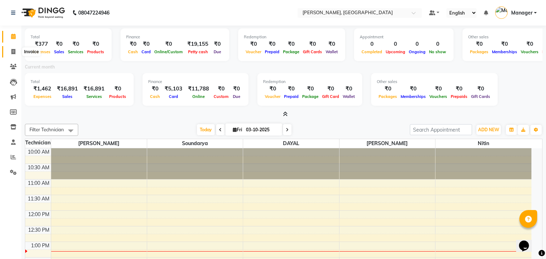
select select "service"
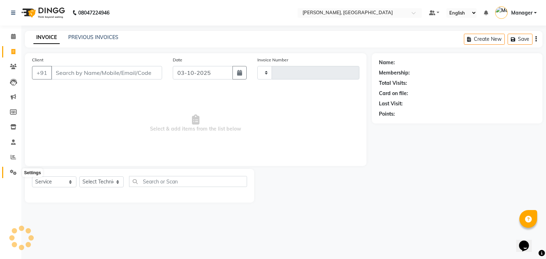
click at [8, 169] on span at bounding box center [13, 173] width 12 height 8
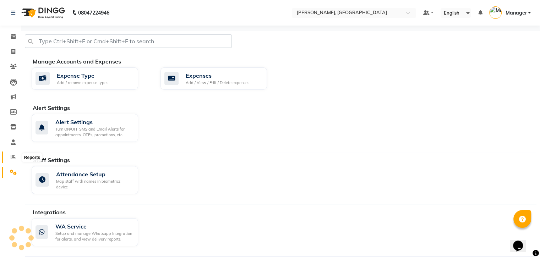
click at [16, 154] on span at bounding box center [13, 157] width 12 height 8
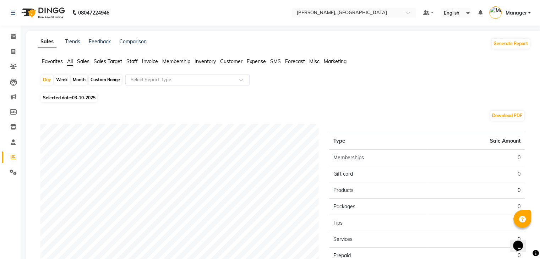
click at [239, 66] on div "Favorites All Sales Sales Target Staff Invoice Membership Inventory Customer Ex…" at bounding box center [284, 64] width 504 height 13
click at [239, 80] on span at bounding box center [243, 82] width 9 height 7
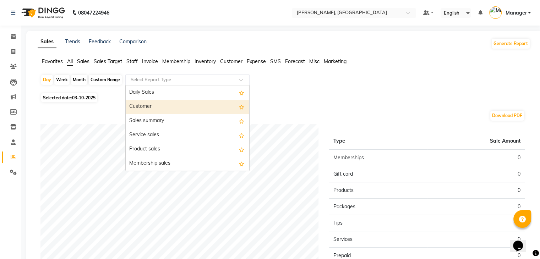
click at [167, 103] on div "Customer" at bounding box center [188, 107] width 124 height 14
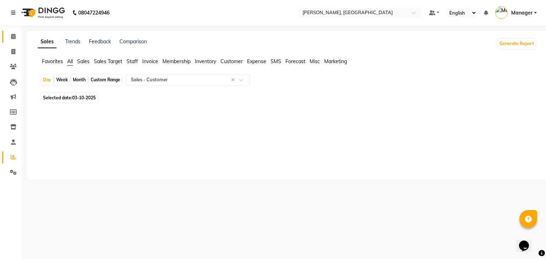
click at [18, 32] on link "Calendar" at bounding box center [10, 37] width 17 height 12
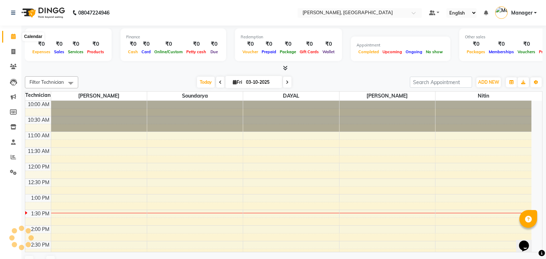
click at [12, 37] on icon at bounding box center [13, 36] width 5 height 5
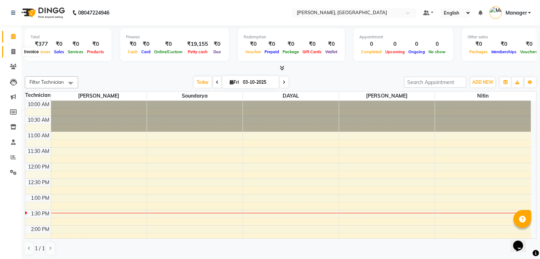
click at [12, 50] on icon at bounding box center [13, 51] width 4 height 5
select select "service"
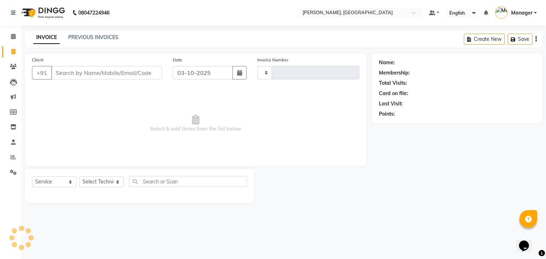
type input "1029"
select select "4495"
click at [95, 183] on select "Select Technician Admin [PERSON_NAME] Manager [PERSON_NAME]" at bounding box center [101, 182] width 44 height 11
select select "88588"
click at [79, 177] on select "Select Technician Admin [PERSON_NAME] Manager [PERSON_NAME]" at bounding box center [101, 182] width 44 height 11
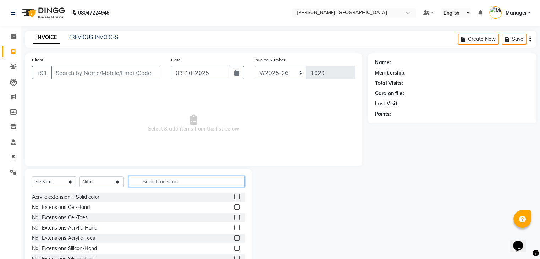
drag, startPoint x: 138, startPoint y: 178, endPoint x: 132, endPoint y: 173, distance: 7.3
click at [138, 177] on input "text" at bounding box center [187, 181] width 116 height 11
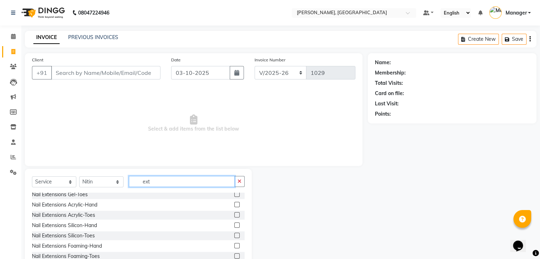
scroll to position [36, 0]
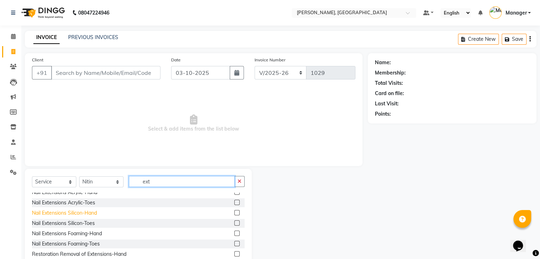
type input "ext"
click at [96, 216] on div "Nail Extensions Silicon-Hand" at bounding box center [64, 213] width 65 height 7
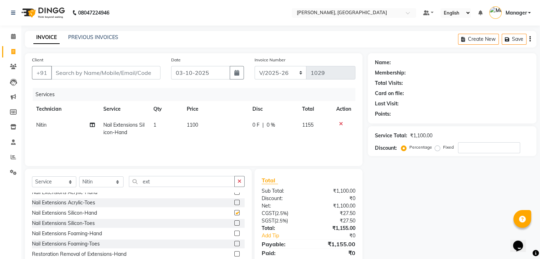
checkbox input "false"
click at [179, 182] on input "ext" at bounding box center [182, 181] width 106 height 11
click at [218, 126] on td "1100" at bounding box center [215, 128] width 65 height 23
select select "88588"
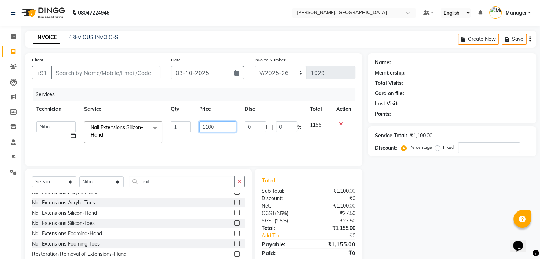
click at [223, 125] on input "1100" at bounding box center [217, 126] width 37 height 11
type input "1000"
click at [168, 179] on input "ext" at bounding box center [182, 181] width 106 height 11
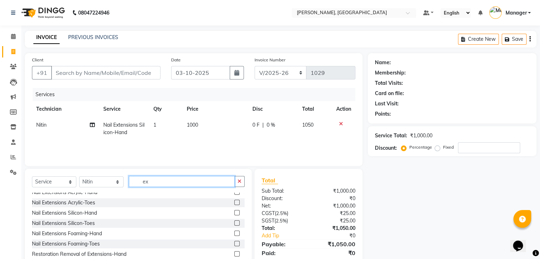
type input "e"
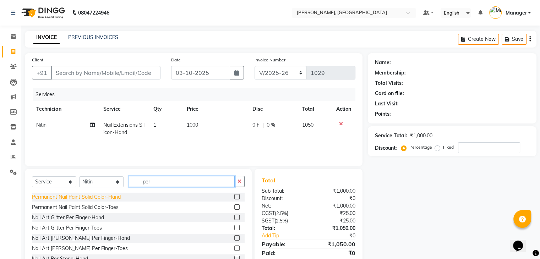
type input "per"
click at [113, 201] on div "Permanent Nail Paint Solid Color-Hand" at bounding box center [76, 197] width 89 height 7
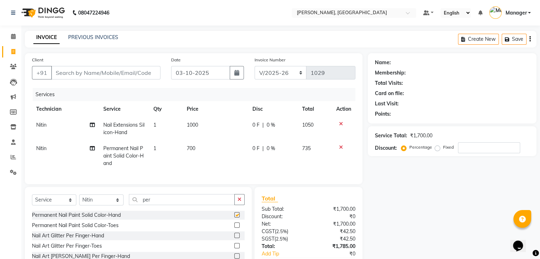
checkbox input "false"
click at [158, 205] on input "per" at bounding box center [182, 199] width 106 height 11
type input "p"
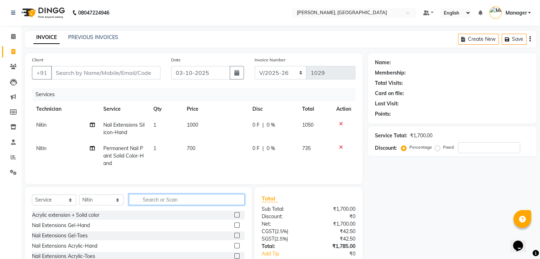
scroll to position [49, 0]
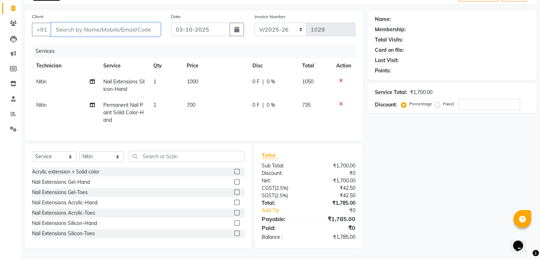
click at [67, 27] on input "Client" at bounding box center [105, 29] width 109 height 13
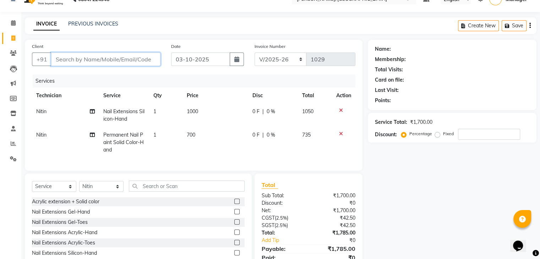
click at [64, 58] on input "Client" at bounding box center [105, 59] width 109 height 13
click at [81, 61] on input "Client" at bounding box center [105, 59] width 109 height 13
click at [75, 56] on input "Client" at bounding box center [105, 59] width 109 height 13
click at [76, 60] on input "Client" at bounding box center [105, 59] width 109 height 13
click at [80, 60] on input "Client" at bounding box center [105, 59] width 109 height 13
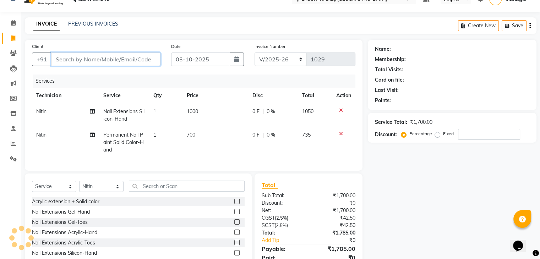
click at [78, 59] on input "Client" at bounding box center [105, 59] width 109 height 13
click at [103, 60] on input "Client" at bounding box center [105, 59] width 109 height 13
click at [64, 59] on input "Client" at bounding box center [105, 59] width 109 height 13
type input "9"
type input "0"
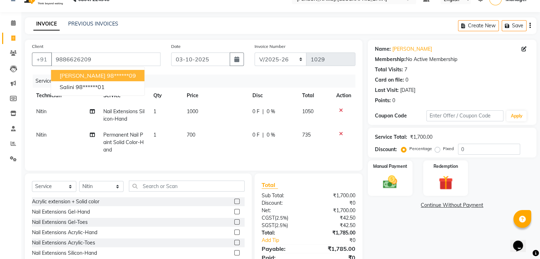
click at [115, 74] on button "[PERSON_NAME] 98******09" at bounding box center [97, 75] width 93 height 11
type input "98******09"
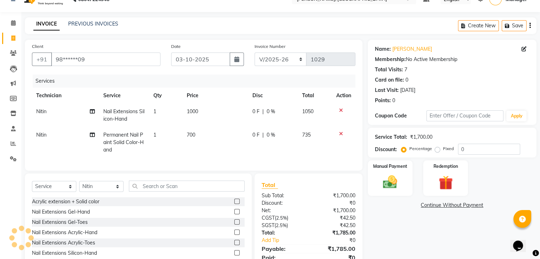
scroll to position [49, 0]
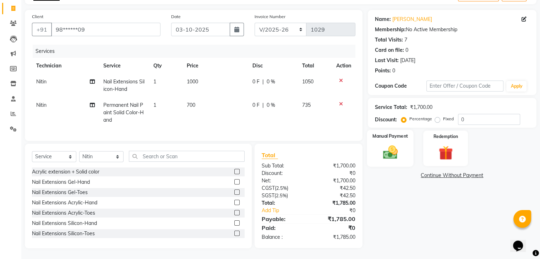
click at [390, 152] on img at bounding box center [390, 152] width 24 height 17
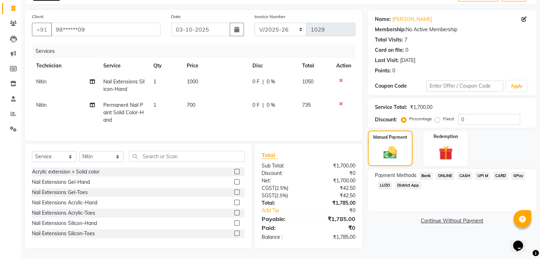
click at [450, 172] on span "ONLINE" at bounding box center [445, 176] width 18 height 8
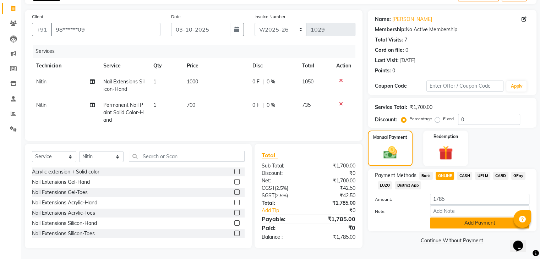
click at [474, 219] on button "Add Payment" at bounding box center [479, 223] width 99 height 11
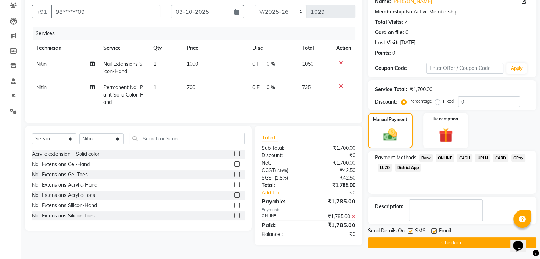
scroll to position [64, 0]
click at [447, 239] on button "Checkout" at bounding box center [452, 243] width 169 height 11
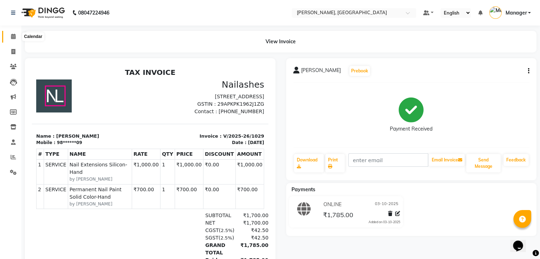
click at [13, 33] on span at bounding box center [13, 37] width 12 height 8
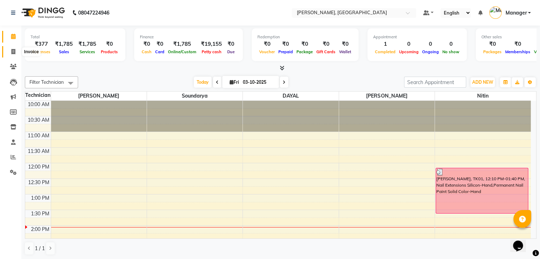
click at [11, 55] on span at bounding box center [13, 52] width 12 height 8
select select "service"
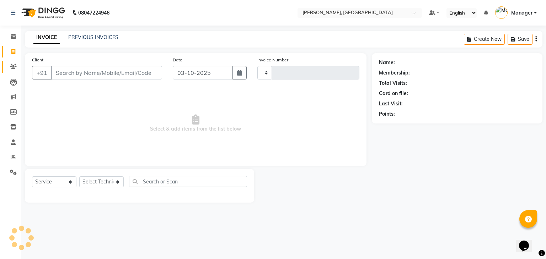
type input "1030"
select select "4495"
click at [11, 65] on icon at bounding box center [13, 66] width 7 height 5
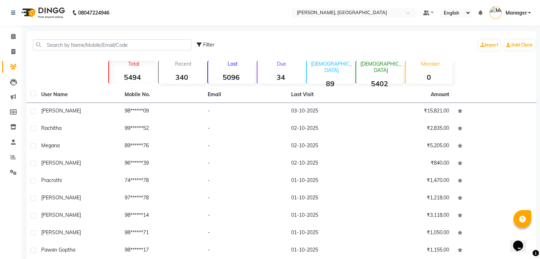
click at [229, 75] on strong "5096" at bounding box center [231, 77] width 47 height 9
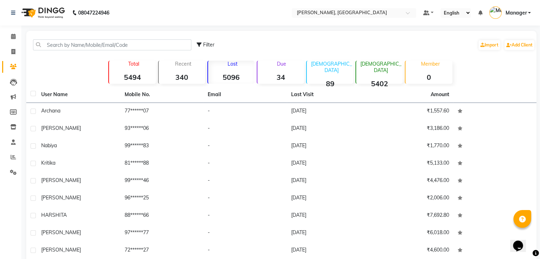
click at [183, 74] on strong "340" at bounding box center [182, 77] width 47 height 9
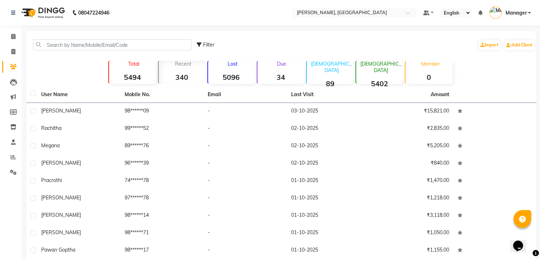
click at [236, 70] on div "Lost 5096" at bounding box center [230, 72] width 47 height 23
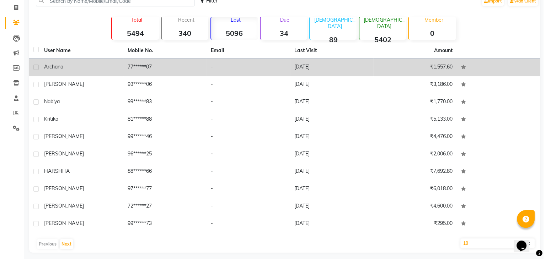
scroll to position [48, 0]
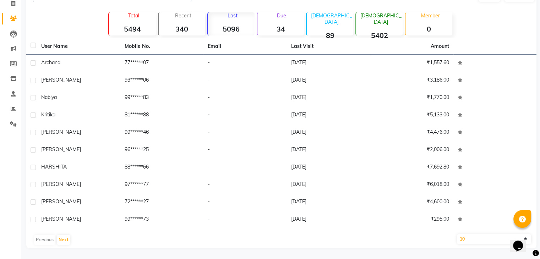
click at [468, 237] on select "10 50 100" at bounding box center [494, 239] width 75 height 10
select select "50"
click at [457, 234] on select "10 50 100" at bounding box center [494, 239] width 75 height 10
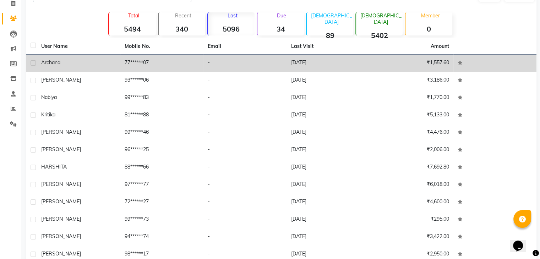
click at [315, 67] on td "[DATE]" at bounding box center [328, 63] width 83 height 17
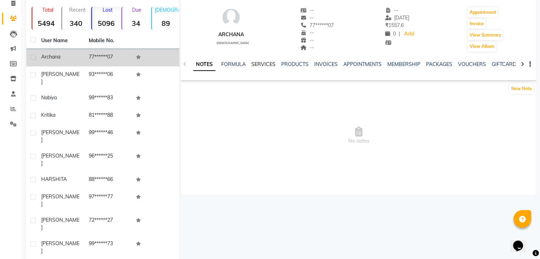
click at [266, 64] on link "SERVICES" at bounding box center [264, 64] width 24 height 6
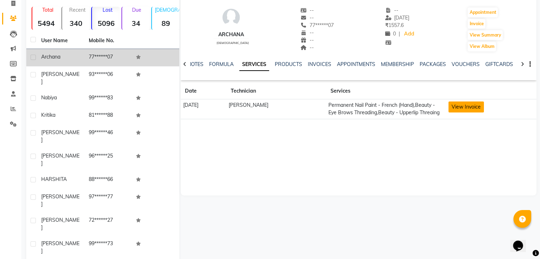
click at [463, 103] on button "View Invoice" at bounding box center [467, 107] width 36 height 11
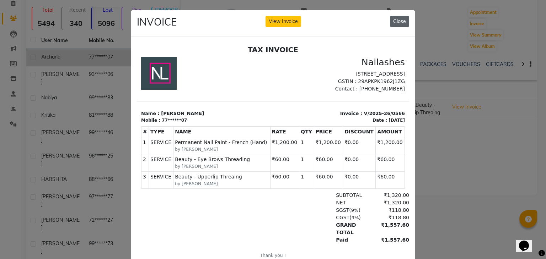
click at [401, 19] on button "Close" at bounding box center [399, 21] width 19 height 11
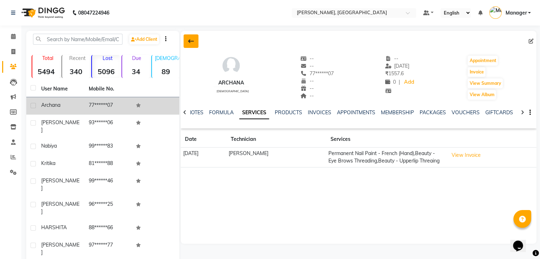
click at [187, 44] on button at bounding box center [191, 40] width 15 height 13
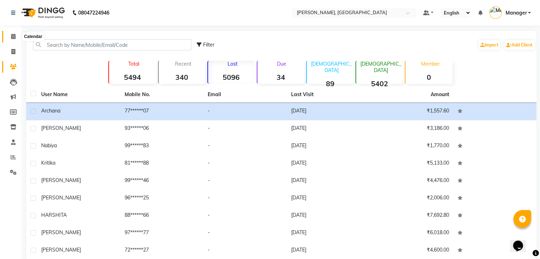
click at [16, 36] on span at bounding box center [13, 37] width 12 height 8
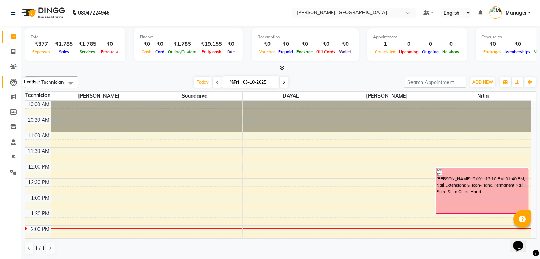
click at [13, 80] on icon at bounding box center [13, 82] width 7 height 7
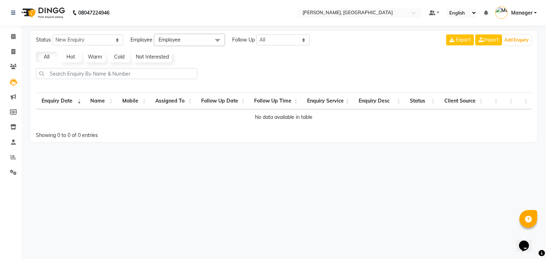
click at [454, 100] on th "Client Source" at bounding box center [462, 101] width 48 height 17
click at [472, 100] on th "Client Source" at bounding box center [462, 101] width 48 height 17
click at [6, 94] on link "Marketing" at bounding box center [10, 97] width 17 height 12
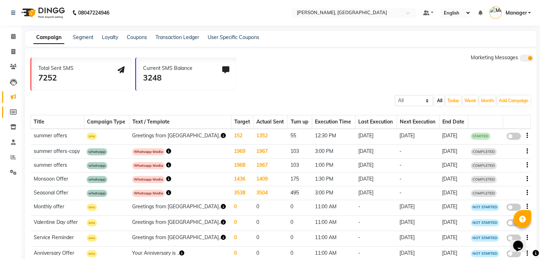
click at [13, 118] on link "Members" at bounding box center [10, 113] width 17 height 12
select select
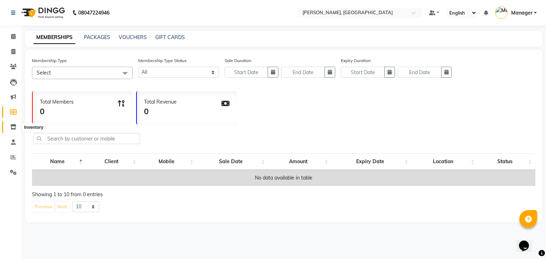
click at [10, 128] on icon at bounding box center [13, 126] width 6 height 5
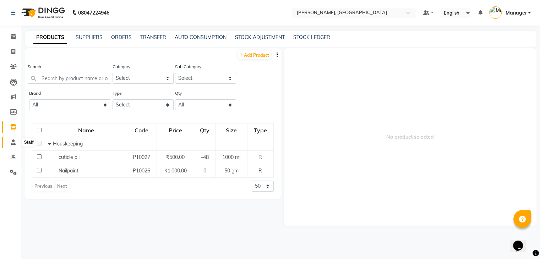
click at [9, 144] on span at bounding box center [13, 143] width 12 height 8
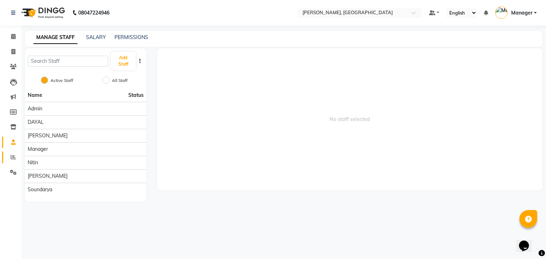
click at [11, 153] on link "Reports" at bounding box center [10, 158] width 17 height 12
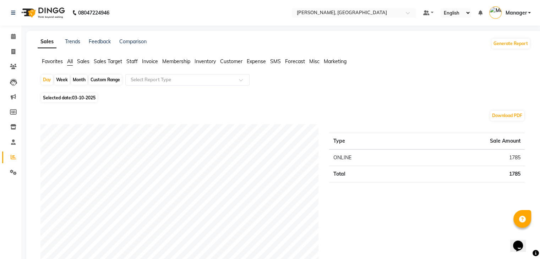
click at [226, 63] on span "Customer" at bounding box center [231, 61] width 22 height 6
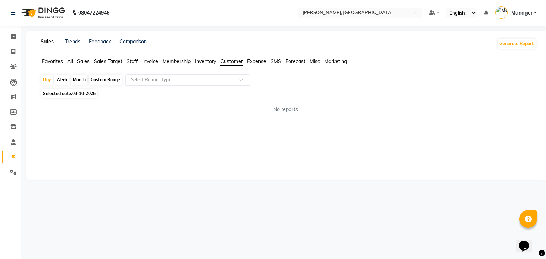
click at [224, 76] on input "text" at bounding box center [180, 79] width 102 height 7
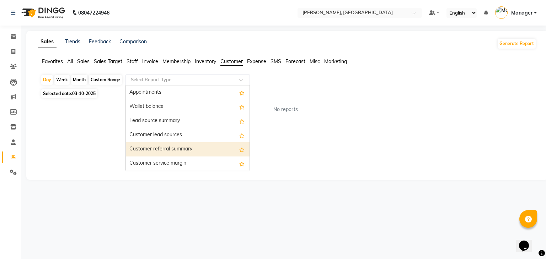
click at [196, 142] on div "Customer referral summary" at bounding box center [188, 149] width 124 height 14
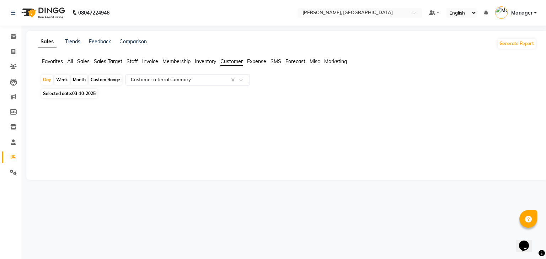
click at [79, 79] on div "Month" at bounding box center [79, 80] width 16 height 10
select select "10"
select select "2025"
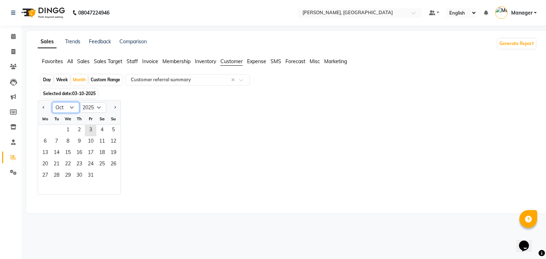
click at [71, 106] on select "Jan Feb Mar Apr May Jun [DATE] Aug Sep Oct Nov Dec" at bounding box center [65, 107] width 27 height 11
select select "9"
click at [52, 102] on select "Jan Feb Mar Apr May Jun [DATE] Aug Sep Oct Nov Dec" at bounding box center [65, 107] width 27 height 11
click at [49, 128] on span "1" at bounding box center [44, 130] width 11 height 11
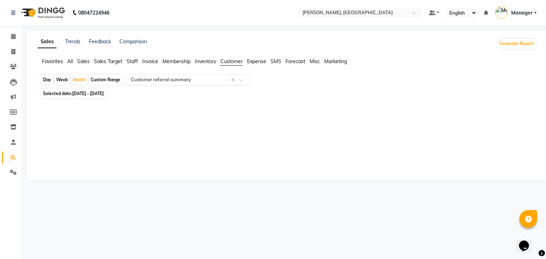
click at [209, 79] on input "text" at bounding box center [180, 79] width 102 height 7
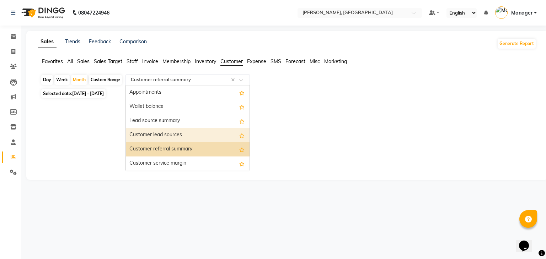
click at [188, 131] on div "Customer lead sources" at bounding box center [188, 135] width 124 height 14
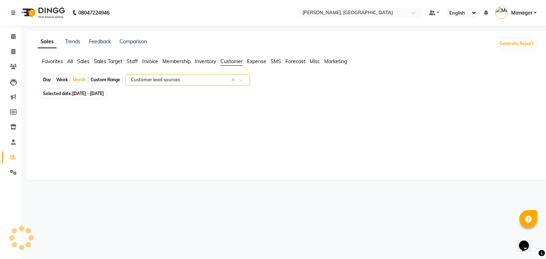
select select "full_report"
select select "csv"
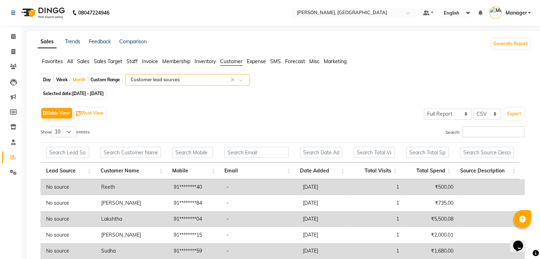
click at [205, 81] on input "text" at bounding box center [180, 79] width 102 height 7
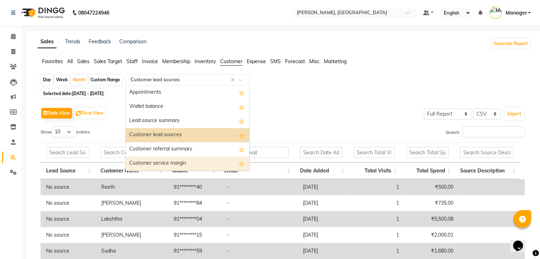
click at [199, 163] on div "Customer service margin" at bounding box center [188, 164] width 124 height 14
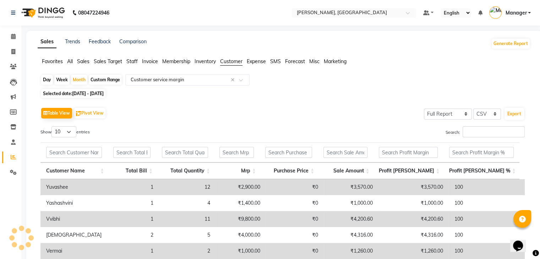
click at [276, 60] on span "SMS" at bounding box center [275, 61] width 11 height 6
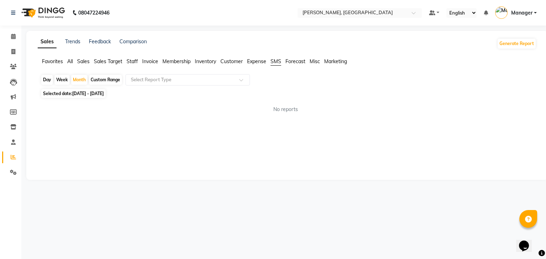
click at [256, 58] on li "Expense" at bounding box center [256, 61] width 19 height 7
click at [236, 60] on span "Customer" at bounding box center [231, 61] width 22 height 6
click at [338, 63] on span "Marketing" at bounding box center [335, 61] width 23 height 6
click at [105, 79] on div "Custom Range" at bounding box center [105, 80] width 33 height 10
select select "9"
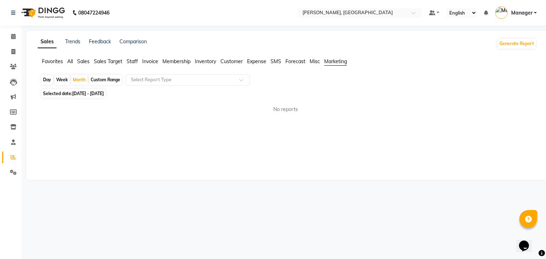
select select "2025"
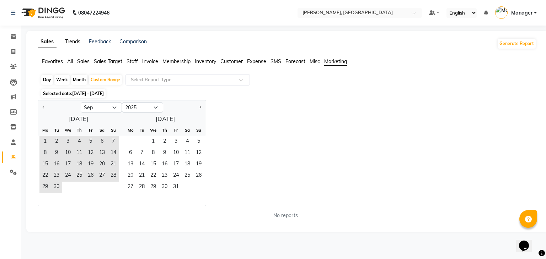
click at [78, 42] on link "Trends" at bounding box center [72, 41] width 15 height 6
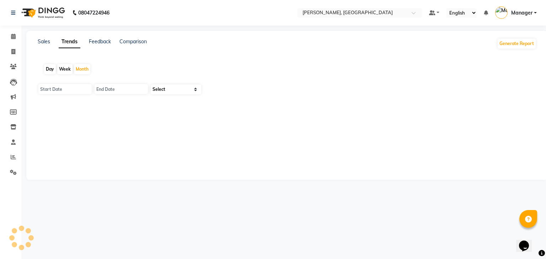
type input "01-10-2025"
type input "[DATE]"
select select "by_client"
click at [103, 42] on link "Feedback" at bounding box center [100, 41] width 22 height 6
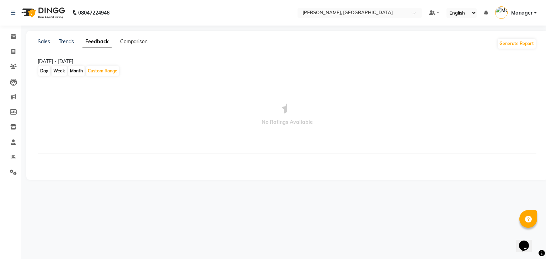
click at [128, 42] on link "Comparison" at bounding box center [133, 41] width 27 height 6
select select "single_date"
select select "single_date_dash"
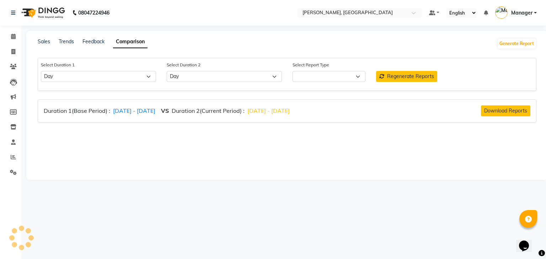
select select "comparison_report"
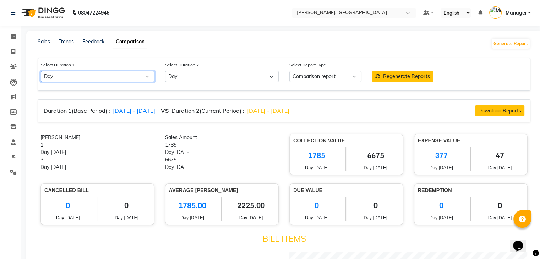
click at [101, 77] on select "Select Day Week Month Custom" at bounding box center [98, 76] width 114 height 11
select select "month"
click at [41, 71] on select "Select Day Week Month Custom" at bounding box center [98, 76] width 114 height 11
select select "10"
select select "2025"
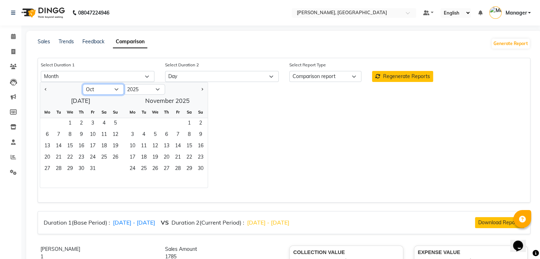
click at [111, 89] on select "Jan Feb Mar Apr May Jun [DATE] Aug Sep Oct Nov Dec" at bounding box center [103, 89] width 41 height 11
select select "9"
click at [83, 84] on select "Jan Feb Mar Apr May Jun [DATE] Aug Sep Oct Nov Dec" at bounding box center [103, 89] width 41 height 11
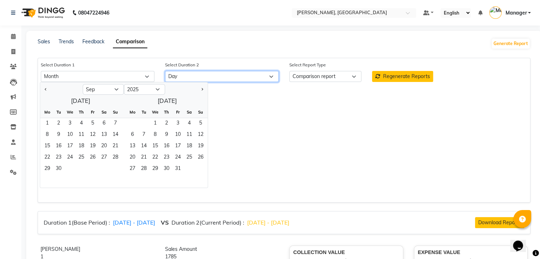
click at [212, 77] on select "Select Day Week Month Custom" at bounding box center [222, 76] width 114 height 11
select select "month_dash"
click at [165, 71] on select "Select Day Week Month Custom" at bounding box center [222, 76] width 114 height 11
select select "10"
select select "2025"
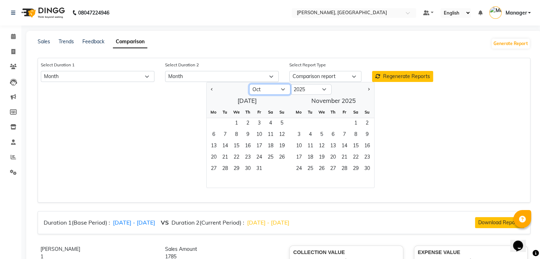
click at [274, 88] on select "Jan Feb Mar Apr May Jun [DATE] Aug Sep Oct Nov Dec" at bounding box center [269, 89] width 41 height 11
select select "9"
click at [249, 84] on select "Jan Feb Mar Apr May Jun [DATE] Aug Sep Oct Nov Dec" at bounding box center [269, 89] width 41 height 11
click at [218, 124] on span "1" at bounding box center [213, 123] width 11 height 11
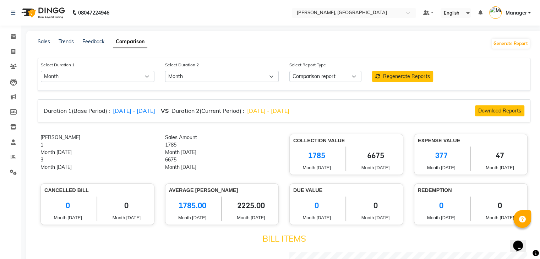
click at [144, 83] on div "Select Duration 1 Select Day Week Month Custom Select Duration 2 Select Day Wee…" at bounding box center [284, 74] width 493 height 33
click at [145, 79] on select "Select Day Week Month Custom" at bounding box center [98, 76] width 114 height 11
click at [41, 71] on select "Select Day Week Month Custom" at bounding box center [98, 76] width 114 height 11
click at [141, 77] on select "Select Day Week Month Custom" at bounding box center [98, 76] width 114 height 11
click at [41, 71] on select "Select Day Week Month Custom" at bounding box center [98, 76] width 114 height 11
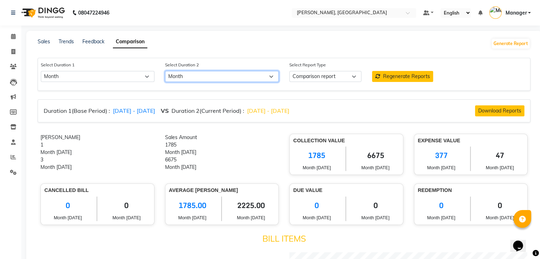
click at [258, 73] on select "Select Day Week Month Custom" at bounding box center [222, 76] width 114 height 11
click at [165, 71] on select "Select Day Week Month Custom" at bounding box center [222, 76] width 114 height 11
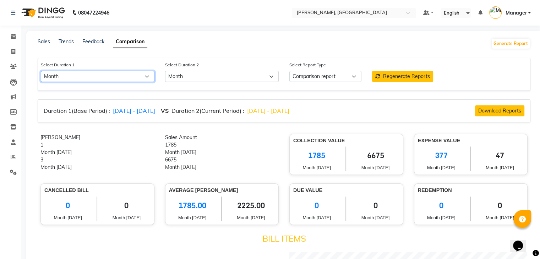
click at [114, 75] on select "Select Day Week Month Custom" at bounding box center [98, 76] width 114 height 11
click at [41, 71] on select "Select Day Week Month Custom" at bounding box center [98, 76] width 114 height 11
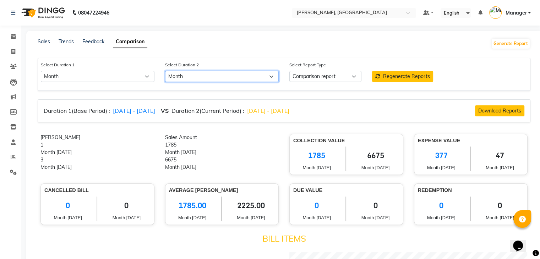
click at [238, 72] on select "Select Day Week Month Custom" at bounding box center [222, 76] width 114 height 11
click at [165, 71] on select "Select Day Week Month Custom" at bounding box center [222, 76] width 114 height 11
click at [42, 42] on link "Sales" at bounding box center [44, 41] width 12 height 6
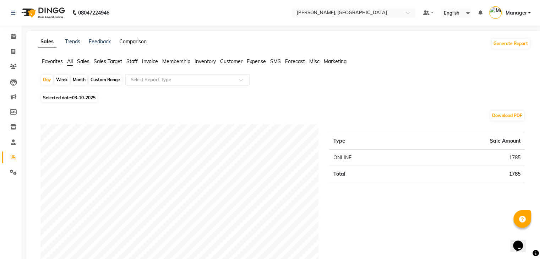
click at [124, 40] on link "Comparison" at bounding box center [132, 41] width 27 height 6
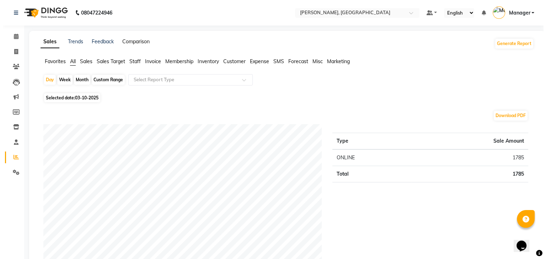
select select "single_date"
select select "single_date_dash"
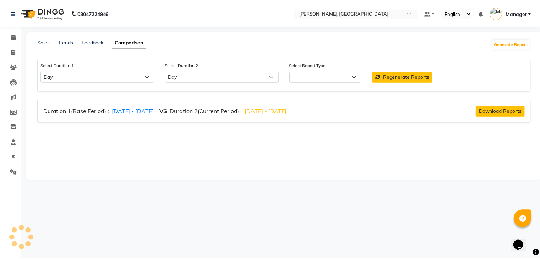
select select "comparison_report"
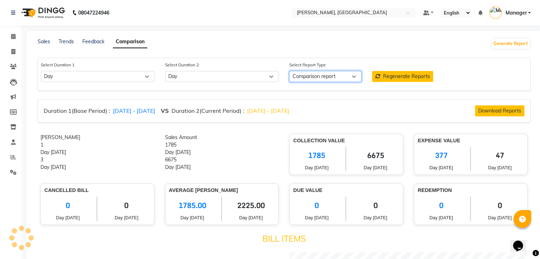
click at [330, 76] on select "Comparison report" at bounding box center [326, 76] width 72 height 11
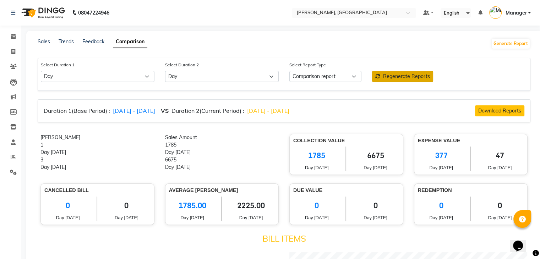
click at [406, 77] on span "Regenerate Reports" at bounding box center [406, 76] width 47 height 6
click at [66, 77] on select "Select Day Week Month Custom" at bounding box center [98, 76] width 114 height 11
select select "month"
click at [41, 71] on select "Select Day Week Month Custom" at bounding box center [98, 76] width 114 height 11
select select "10"
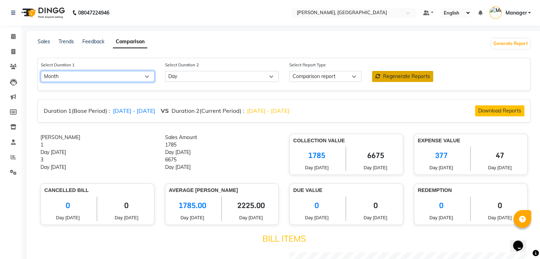
select select "2025"
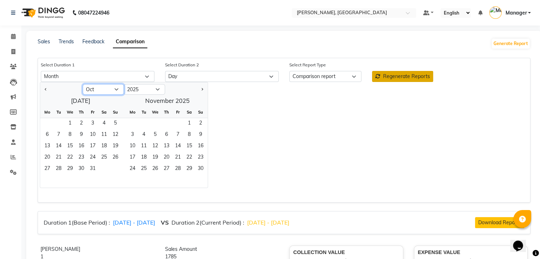
click at [107, 88] on select "Jan Feb Mar Apr May Jun [DATE] Aug Sep Oct Nov Dec" at bounding box center [103, 89] width 41 height 11
select select "9"
click at [83, 84] on select "Jan Feb Mar Apr May Jun [DATE] Aug Sep Oct Nov Dec" at bounding box center [103, 89] width 41 height 11
click at [45, 123] on span "1" at bounding box center [47, 123] width 11 height 11
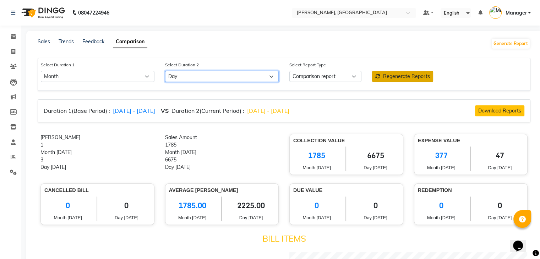
click at [245, 77] on select "Select Day Week Month Custom" at bounding box center [222, 76] width 114 height 11
select select "month_dash"
click at [165, 71] on select "Select Day Week Month Custom" at bounding box center [222, 76] width 114 height 11
select select "10"
select select "2025"
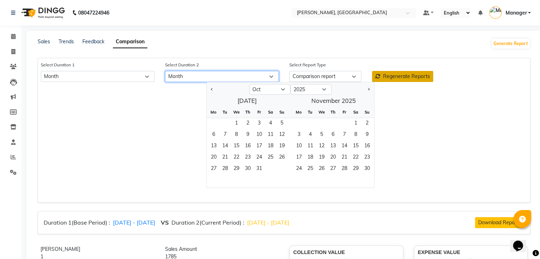
click at [214, 76] on select "Select Day Week Month Custom" at bounding box center [222, 76] width 114 height 11
click at [165, 71] on select "Select Day Week Month Custom" at bounding box center [222, 76] width 114 height 11
click at [277, 88] on select "Jan Feb Mar Apr May Jun [DATE] Aug Sep Oct Nov Dec" at bounding box center [269, 89] width 41 height 11
select select "4"
click at [249, 84] on select "Jan Feb Mar Apr May Jun [DATE] Aug Sep Oct Nov Dec" at bounding box center [269, 89] width 41 height 11
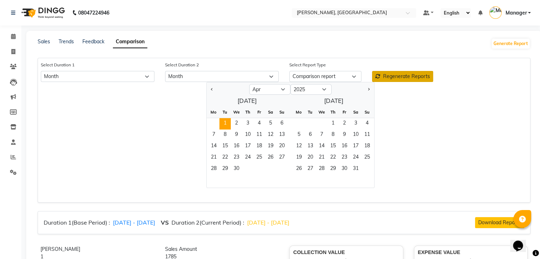
click at [226, 124] on span "1" at bounding box center [225, 123] width 11 height 11
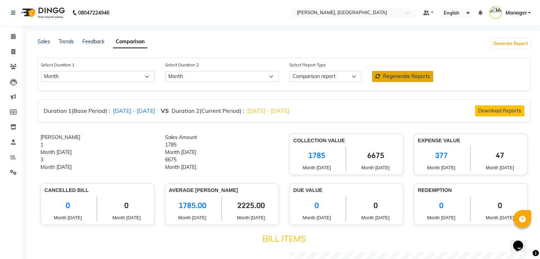
click at [407, 77] on span "Regenerate Reports" at bounding box center [406, 76] width 47 height 6
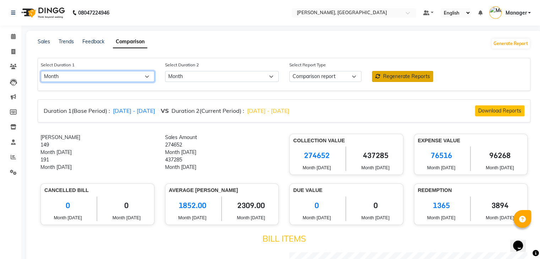
click at [144, 77] on select "Select Day Week Month Custom" at bounding box center [98, 76] width 114 height 11
click at [39, 39] on link "Sales" at bounding box center [44, 41] width 12 height 6
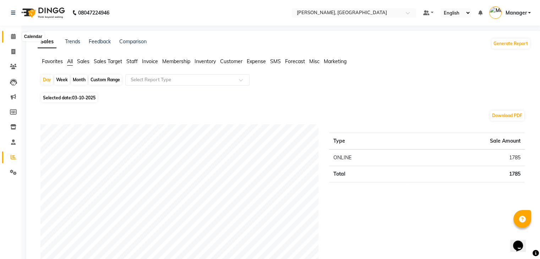
click at [15, 40] on span at bounding box center [13, 37] width 12 height 8
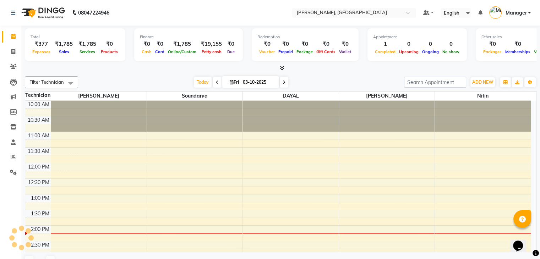
scroll to position [124, 0]
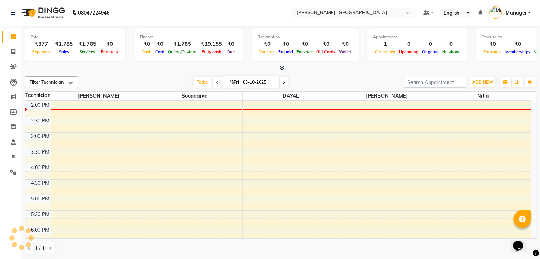
click at [282, 69] on icon at bounding box center [282, 67] width 5 height 5
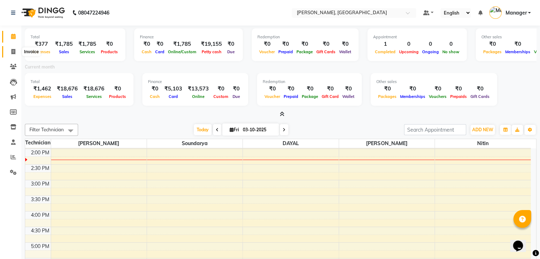
click at [12, 48] on span at bounding box center [13, 52] width 12 height 8
select select "service"
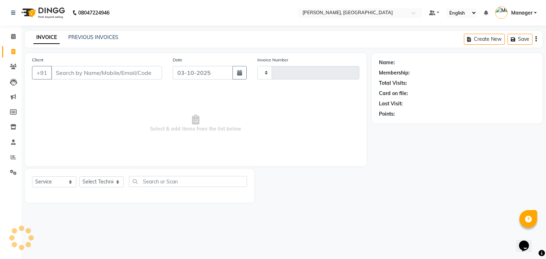
type input "1030"
select select "4495"
click at [9, 66] on span at bounding box center [13, 67] width 12 height 8
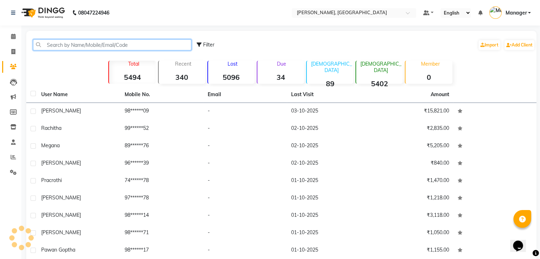
click at [63, 44] on input "text" at bounding box center [112, 44] width 158 height 11
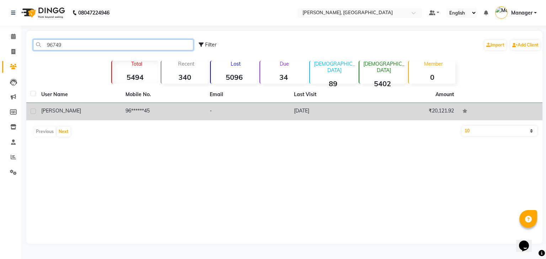
type input "96749"
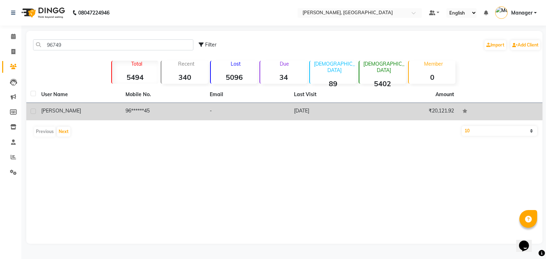
click at [118, 111] on td "[PERSON_NAME]" at bounding box center [79, 111] width 84 height 17
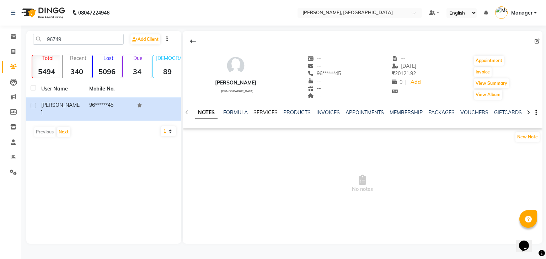
click at [271, 111] on link "SERVICES" at bounding box center [265, 112] width 24 height 6
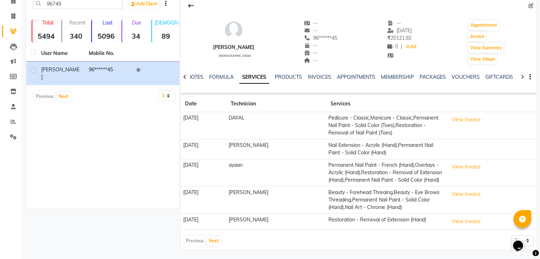
scroll to position [43, 0]
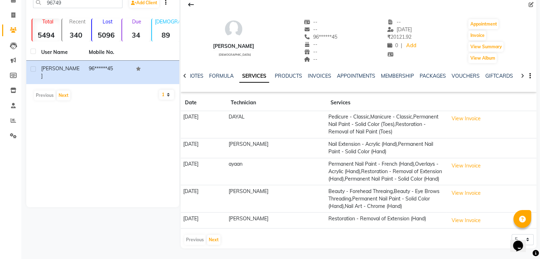
drag, startPoint x: 521, startPoint y: 235, endPoint x: 486, endPoint y: 246, distance: 37.0
click at [510, 246] on html "Opens Chat This icon Opens the chat window." at bounding box center [521, 241] width 23 height 21
click at [533, 241] on select "5 10 50 100 500" at bounding box center [523, 239] width 22 height 11
select select "100"
click at [512, 234] on select "5 10 50 100 500" at bounding box center [523, 239] width 22 height 11
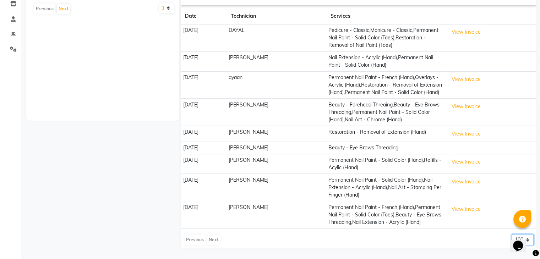
scroll to position [0, 0]
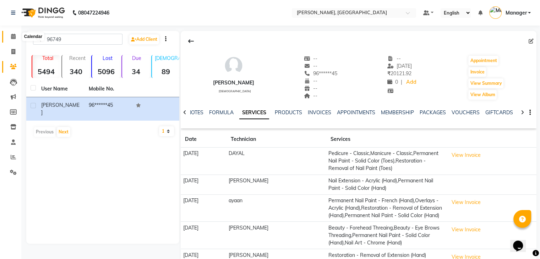
drag, startPoint x: 9, startPoint y: 33, endPoint x: 6, endPoint y: 29, distance: 5.0
click at [9, 33] on span at bounding box center [13, 37] width 12 height 8
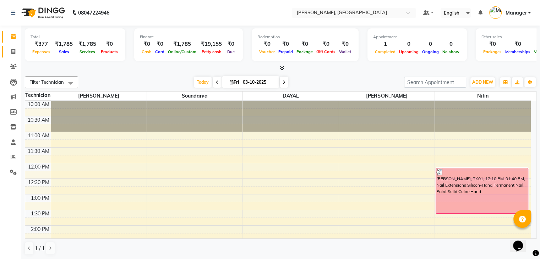
click at [13, 56] on link "Invoice" at bounding box center [10, 52] width 17 height 12
select select "service"
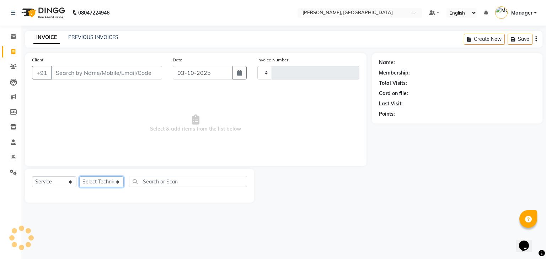
click at [105, 185] on select "Select Technician" at bounding box center [101, 182] width 44 height 11
type input "1030"
select select "4495"
select select "25632"
click at [79, 177] on select "Select Technician Admin [PERSON_NAME] Manager [PERSON_NAME]" at bounding box center [101, 182] width 44 height 11
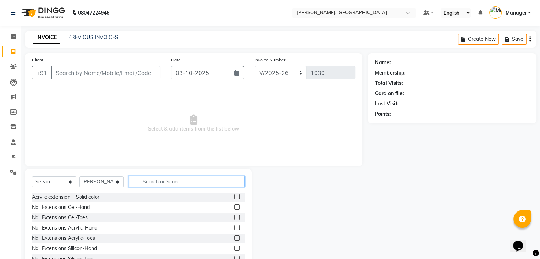
click at [147, 180] on input "text" at bounding box center [187, 181] width 116 height 11
click at [151, 182] on input "text" at bounding box center [187, 181] width 116 height 11
type input "c"
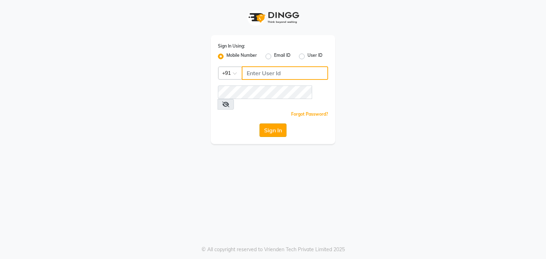
type input "9663900113"
click at [266, 124] on button "Sign In" at bounding box center [272, 130] width 27 height 13
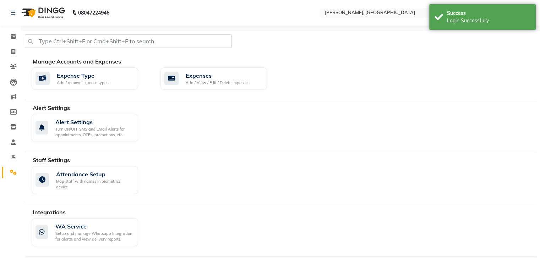
select select "en"
click at [11, 34] on icon at bounding box center [13, 36] width 5 height 5
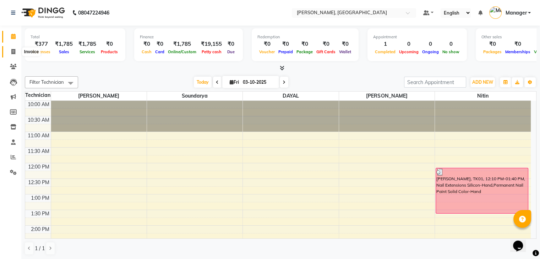
click at [13, 51] on icon at bounding box center [13, 51] width 4 height 5
select select "service"
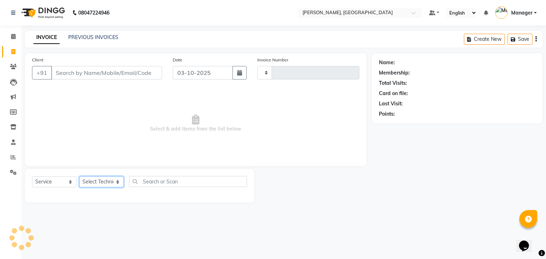
click at [97, 179] on select "Select Technician" at bounding box center [101, 182] width 44 height 11
type input "1030"
select select "4495"
click at [97, 183] on select "Select Technician" at bounding box center [101, 182] width 44 height 11
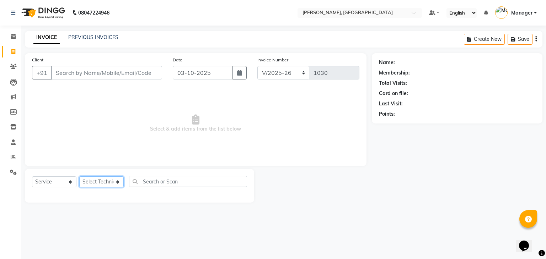
select select "25632"
click at [79, 177] on select "Select Technician Admin [PERSON_NAME] Manager [PERSON_NAME]" at bounding box center [101, 182] width 44 height 11
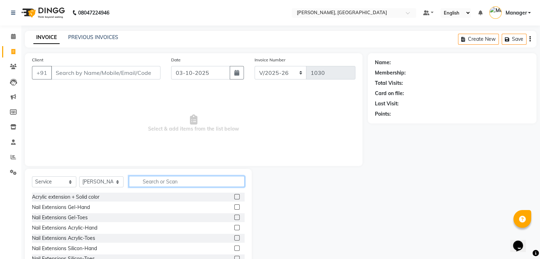
click at [169, 178] on input "text" at bounding box center [187, 181] width 116 height 11
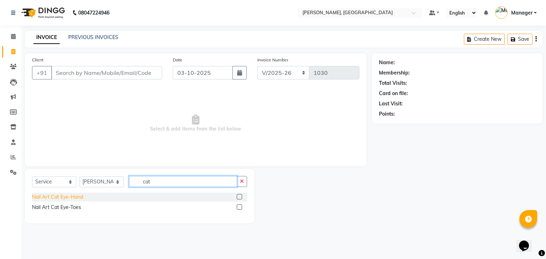
type input "cat"
click at [61, 195] on div "Nail Art Cat Eye-Hand" at bounding box center [57, 197] width 51 height 7
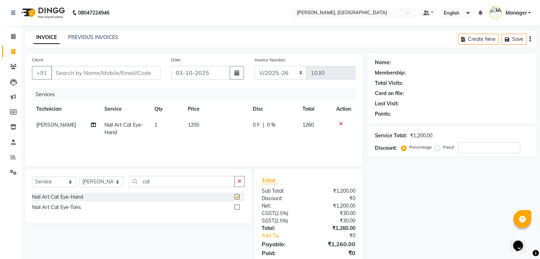
checkbox input "false"
click at [170, 127] on td "1" at bounding box center [166, 128] width 33 height 23
select select "25632"
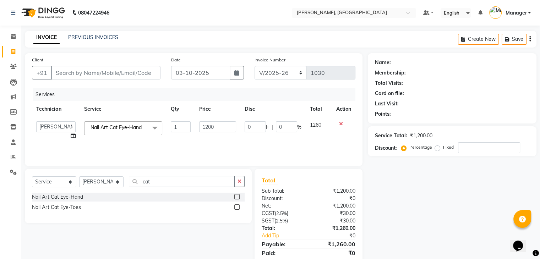
click at [238, 131] on td "1200" at bounding box center [217, 130] width 45 height 27
click at [231, 127] on input "1200" at bounding box center [217, 126] width 37 height 11
type input "1000"
click at [196, 142] on div "Services Technician Service Qty Price Disc Total Action Admin DAYAL Ekram Manag…" at bounding box center [194, 123] width 324 height 71
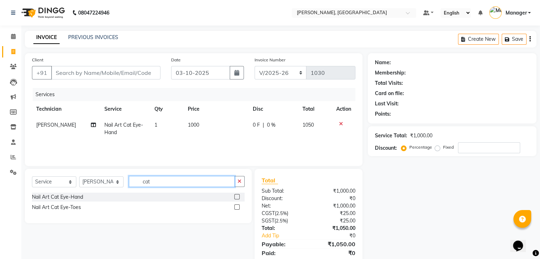
click at [155, 177] on input "cat" at bounding box center [182, 181] width 106 height 11
type input "c"
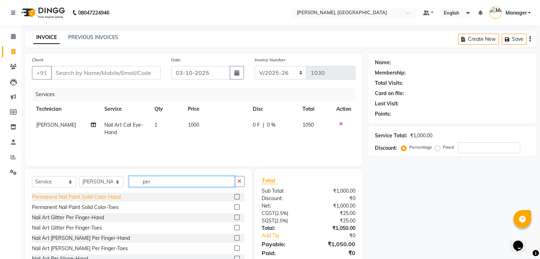
type input "per"
click at [119, 198] on div "Permanent Nail Paint Solid Color-Hand" at bounding box center [76, 197] width 89 height 7
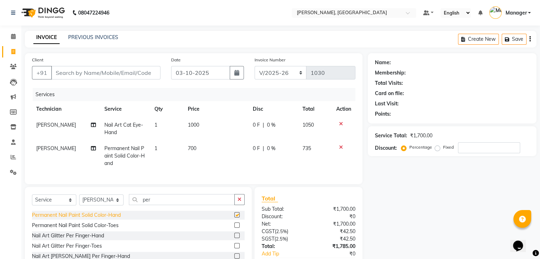
checkbox input "false"
click at [113, 229] on div "Permanent Nail Paint Solid Color-Toes" at bounding box center [75, 225] width 87 height 7
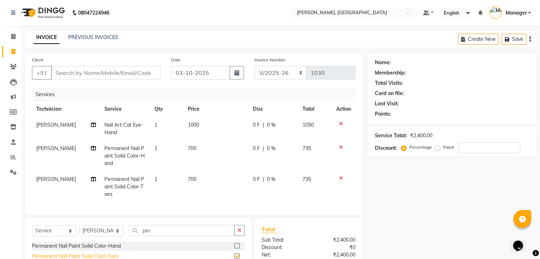
checkbox input "false"
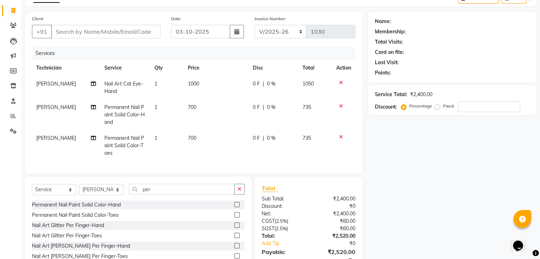
scroll to position [80, 0]
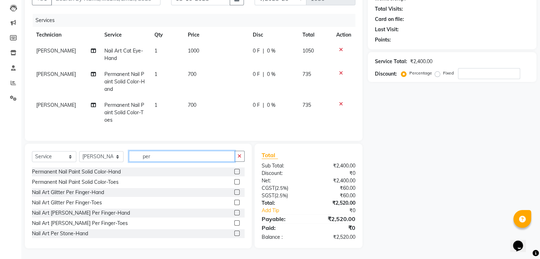
click at [164, 156] on input "per" at bounding box center [182, 156] width 106 height 11
type input "p"
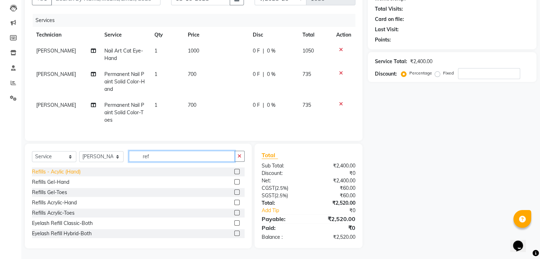
type input "ref"
click at [76, 171] on div "Refills - Acylic (Hand)" at bounding box center [56, 171] width 49 height 7
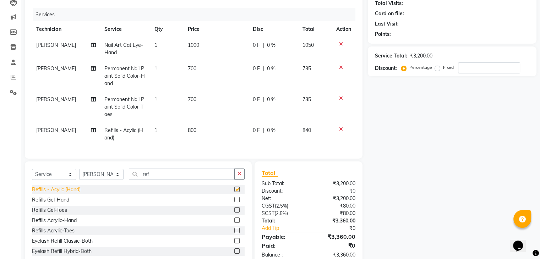
checkbox input "false"
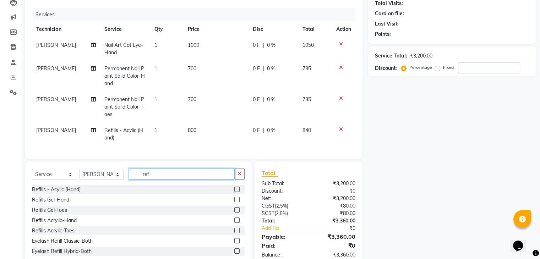
click at [166, 180] on input "ref" at bounding box center [182, 174] width 106 height 11
type input "r"
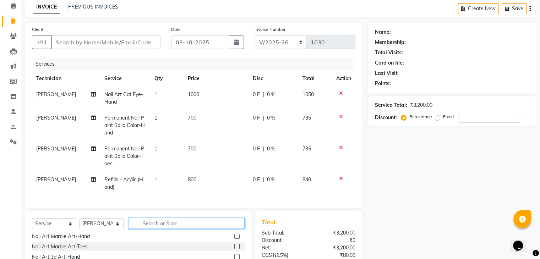
scroll to position [0, 0]
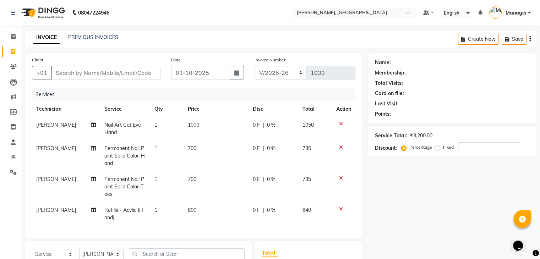
click at [340, 177] on icon at bounding box center [341, 178] width 4 height 5
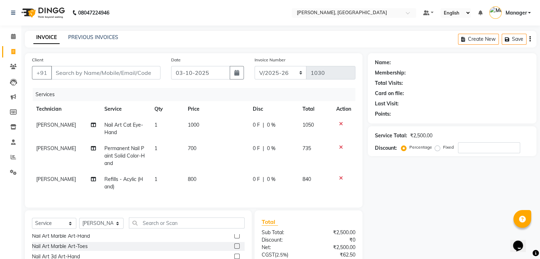
click at [340, 144] on td at bounding box center [343, 156] width 23 height 31
click at [339, 147] on icon at bounding box center [341, 147] width 4 height 5
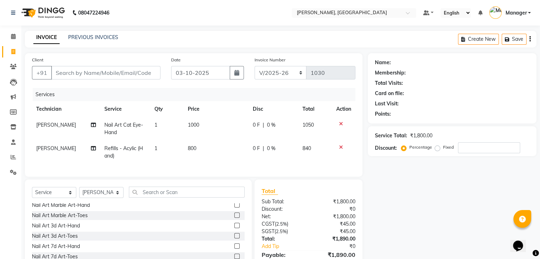
click at [341, 147] on icon at bounding box center [341, 147] width 4 height 5
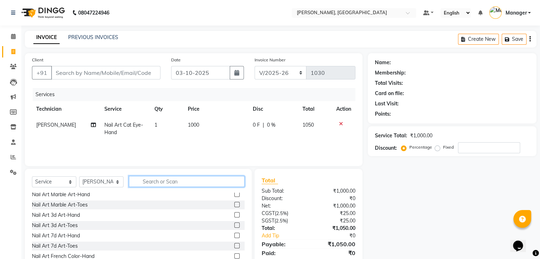
click at [162, 181] on input "text" at bounding box center [187, 181] width 116 height 11
click at [154, 183] on input "text" at bounding box center [187, 181] width 116 height 11
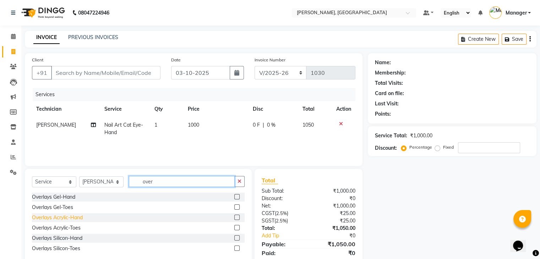
type input "over"
click at [72, 218] on div "Overlays Acrylic-Hand" at bounding box center [57, 217] width 51 height 7
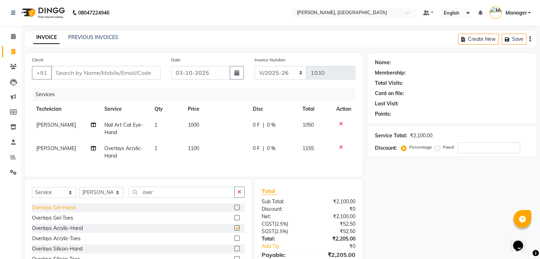
checkbox input "false"
click at [236, 145] on td "1100" at bounding box center [216, 152] width 65 height 23
select select "25632"
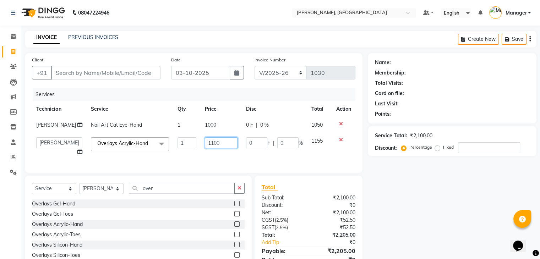
drag, startPoint x: 227, startPoint y: 149, endPoint x: 231, endPoint y: 142, distance: 7.3
click at [227, 148] on td "1100" at bounding box center [221, 146] width 41 height 27
type input "1000"
click at [211, 160] on td "1000" at bounding box center [221, 146] width 41 height 27
select select "25632"
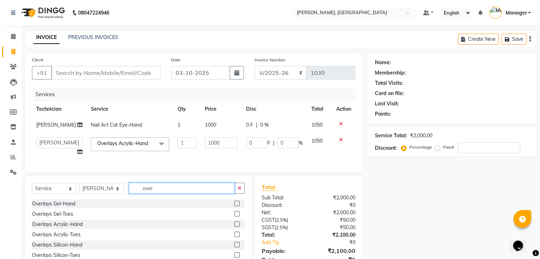
click at [176, 188] on input "over" at bounding box center [182, 188] width 106 height 11
type input "o"
type input "f"
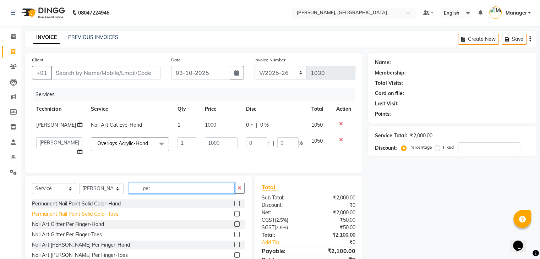
type input "per"
click at [117, 218] on div "Permanent Nail Paint Solid Color-Toes" at bounding box center [75, 214] width 87 height 7
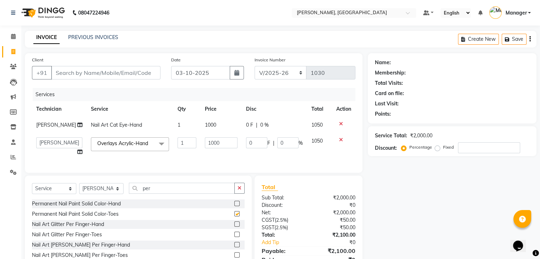
checkbox input "false"
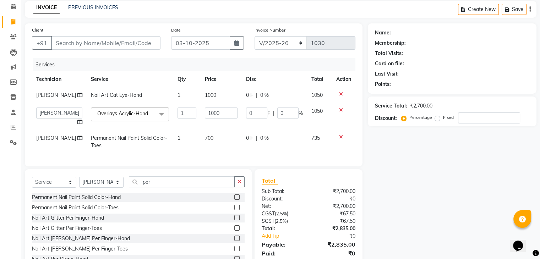
scroll to position [61, 0]
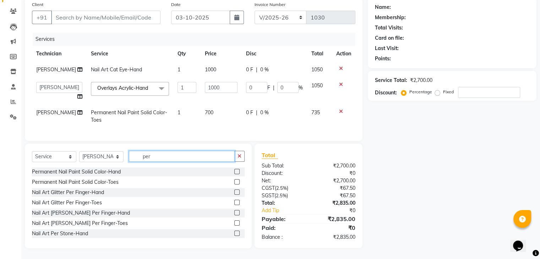
click at [161, 154] on input "per" at bounding box center [182, 156] width 106 height 11
type input "p"
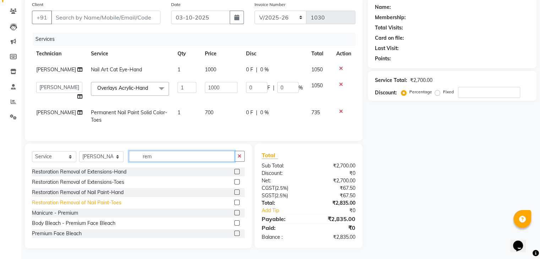
type input "rem"
click at [111, 203] on div "Restoration Removal of Nail Paint-Toes" at bounding box center [77, 202] width 90 height 7
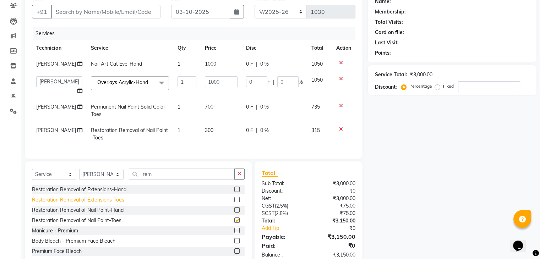
checkbox input "false"
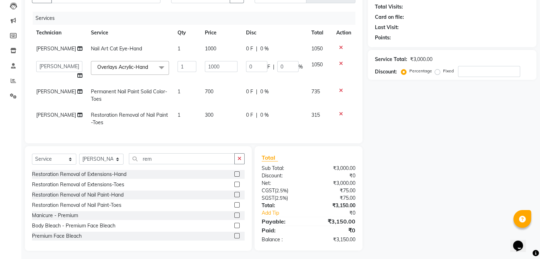
scroll to position [85, 0]
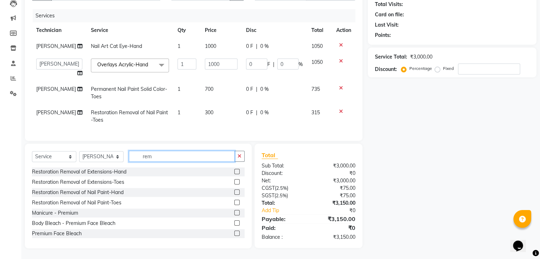
click at [161, 156] on input "rem" at bounding box center [182, 156] width 106 height 11
type input "r"
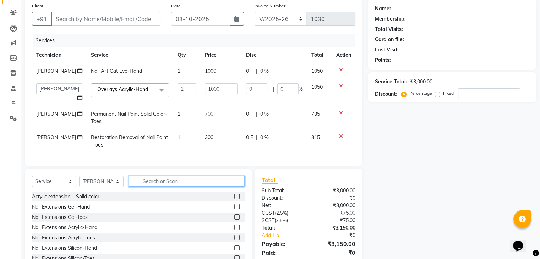
scroll to position [0, 0]
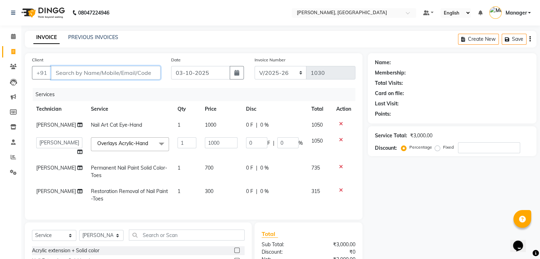
click at [72, 74] on input "Client" at bounding box center [105, 72] width 109 height 13
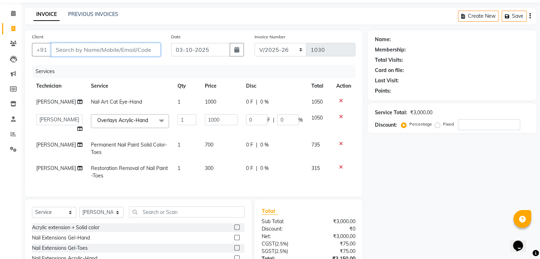
scroll to position [36, 0]
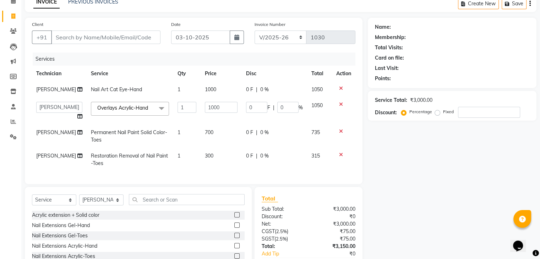
click at [69, 28] on div "Client +91" at bounding box center [96, 35] width 139 height 29
click at [69, 36] on input "Client" at bounding box center [105, 37] width 109 height 13
type input "9"
type input "0"
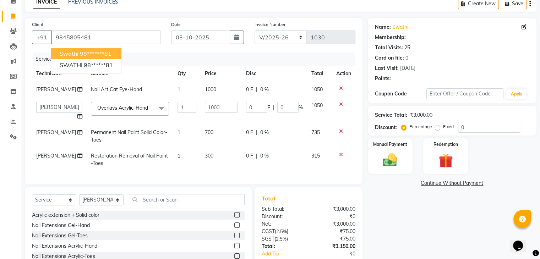
click at [72, 53] on span "swathi" at bounding box center [69, 53] width 19 height 7
type input "98*******81"
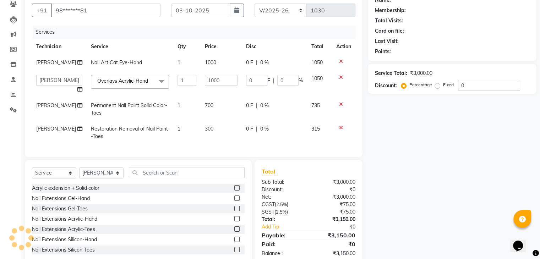
scroll to position [85, 0]
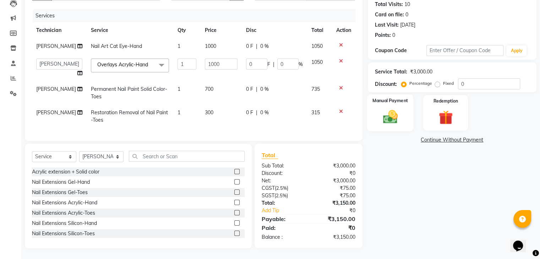
click at [406, 114] on div "Manual Payment" at bounding box center [390, 112] width 47 height 37
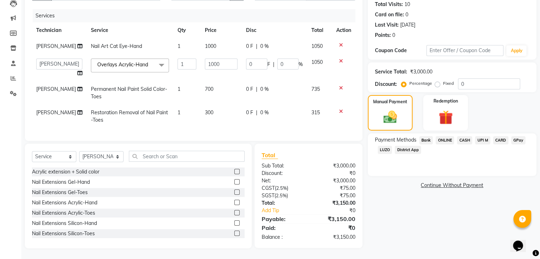
click at [499, 136] on span "CARD" at bounding box center [500, 140] width 15 height 8
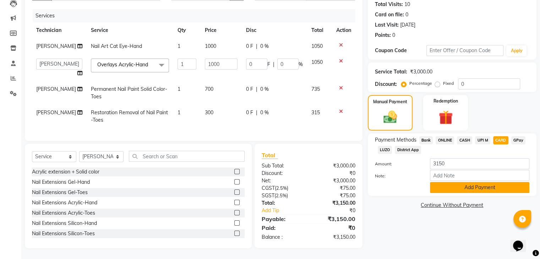
click at [471, 185] on button "Add Payment" at bounding box center [479, 187] width 99 height 11
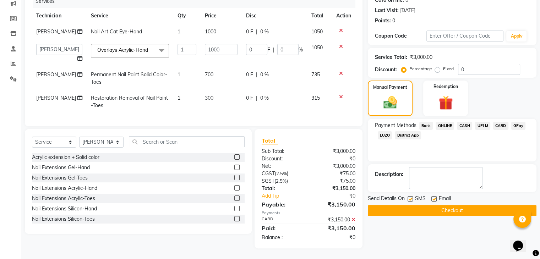
scroll to position [99, 0]
click at [466, 205] on button "Checkout" at bounding box center [452, 210] width 169 height 11
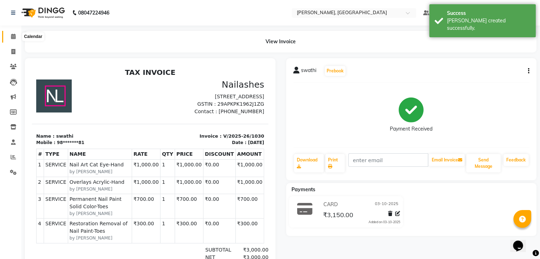
click at [12, 34] on icon at bounding box center [13, 36] width 5 height 5
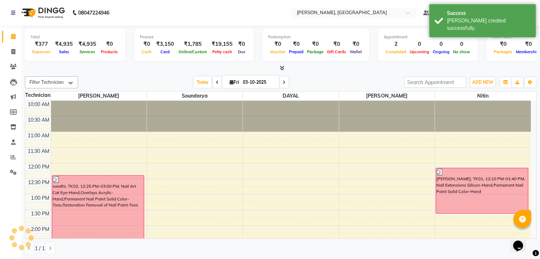
scroll to position [155, 0]
